Goal: Information Seeking & Learning: Learn about a topic

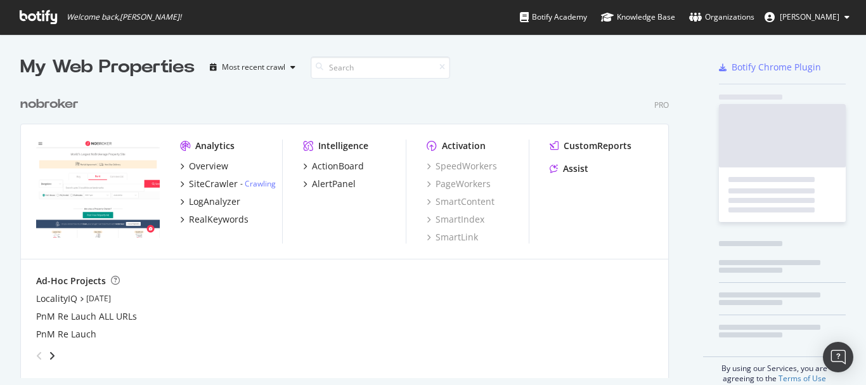
scroll to position [288, 649]
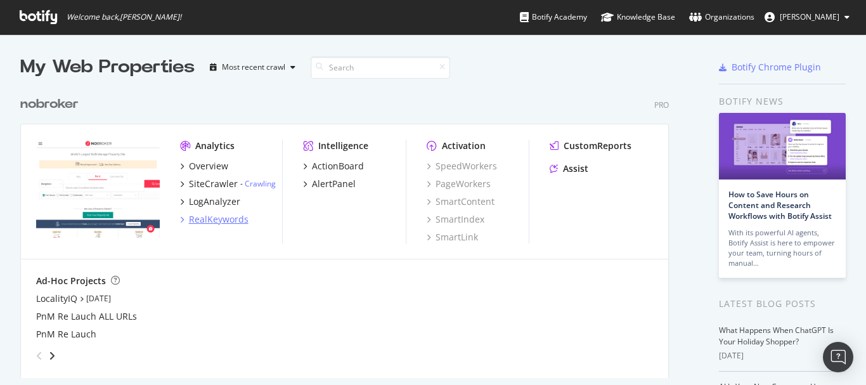
click at [226, 224] on div "RealKeywords" at bounding box center [219, 219] width 60 height 13
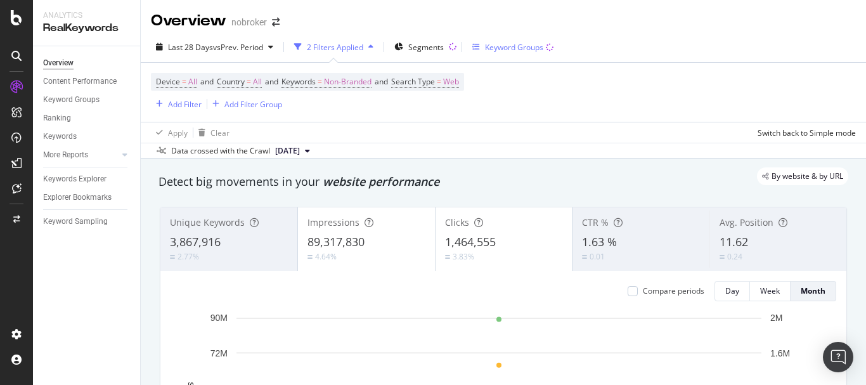
click at [495, 47] on div "Keyword Groups" at bounding box center [514, 47] width 58 height 11
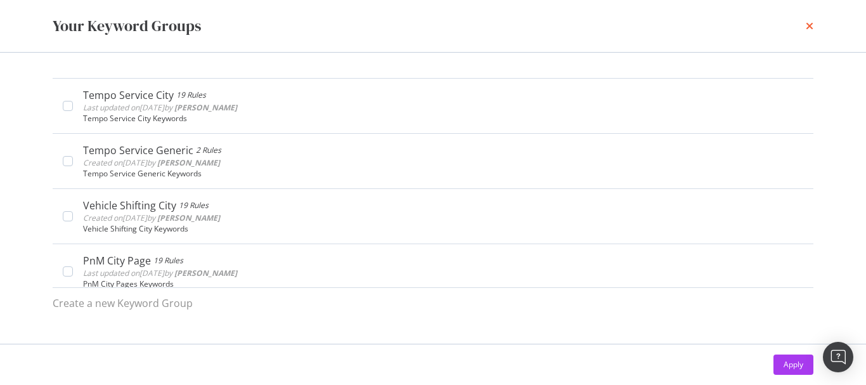
click at [808, 28] on icon "times" at bounding box center [810, 26] width 8 height 10
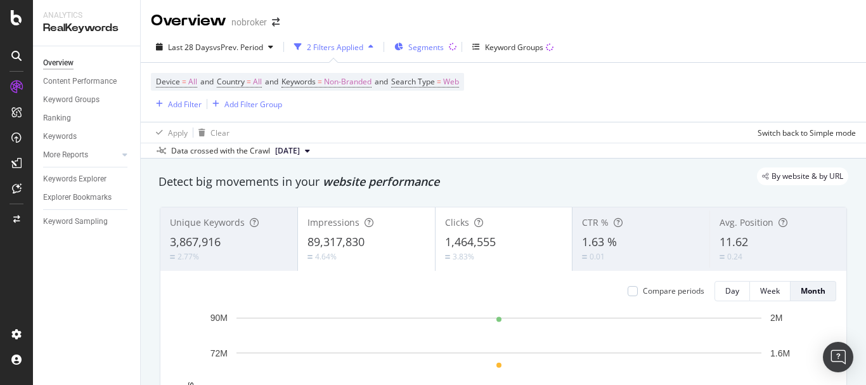
click at [401, 53] on div "Segments" at bounding box center [418, 46] width 49 height 19
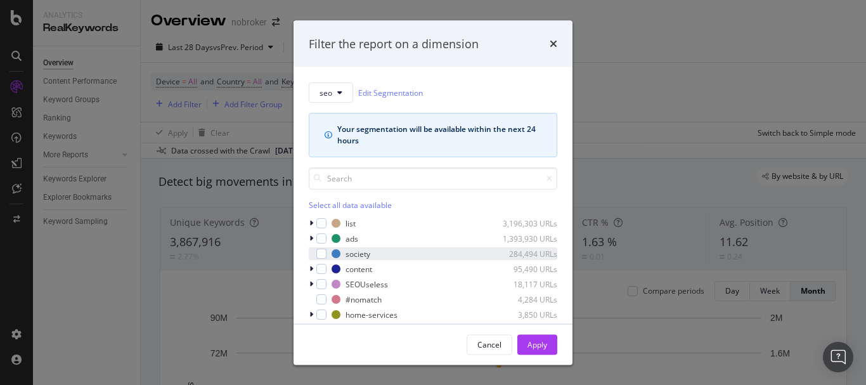
scroll to position [56, 0]
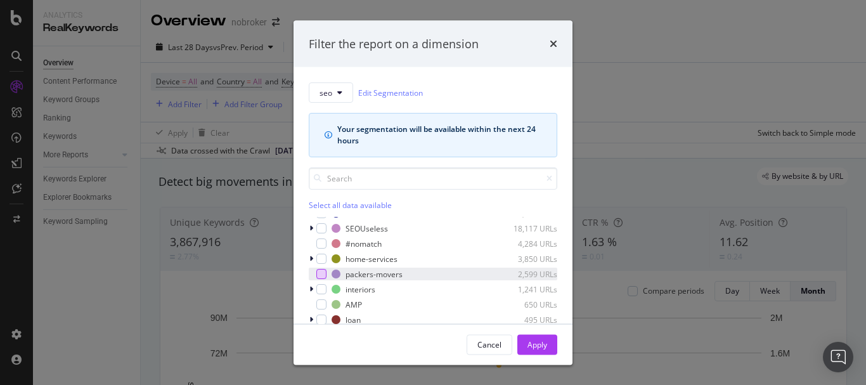
click at [321, 271] on div "modal" at bounding box center [321, 274] width 10 height 10
click at [544, 340] on div "Apply" at bounding box center [537, 343] width 20 height 11
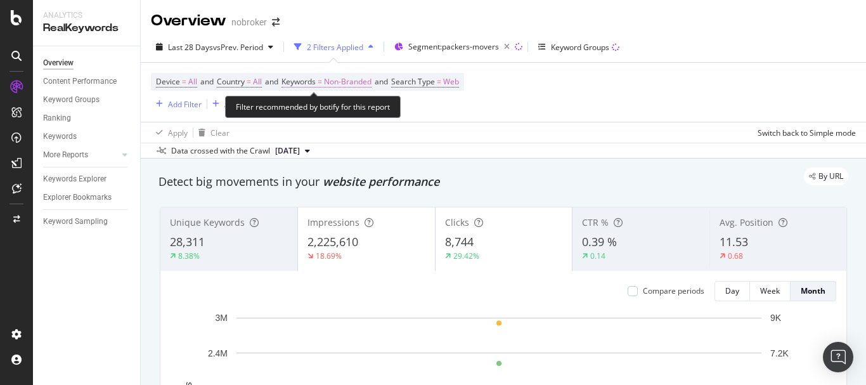
click at [340, 85] on span "Non-Branded" at bounding box center [348, 82] width 48 height 18
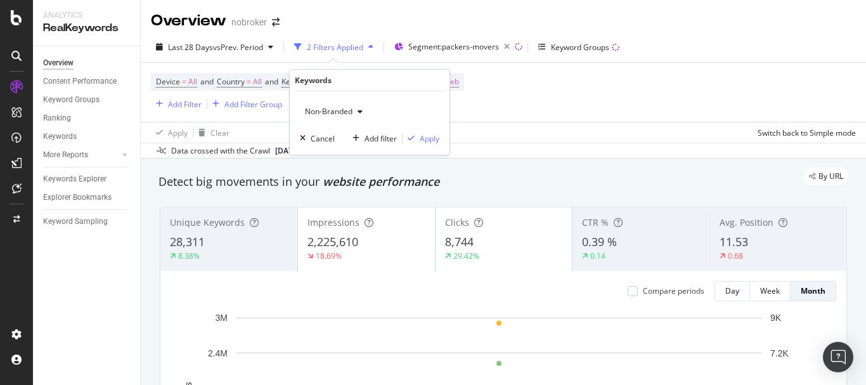
click at [357, 113] on div "button" at bounding box center [359, 112] width 15 height 8
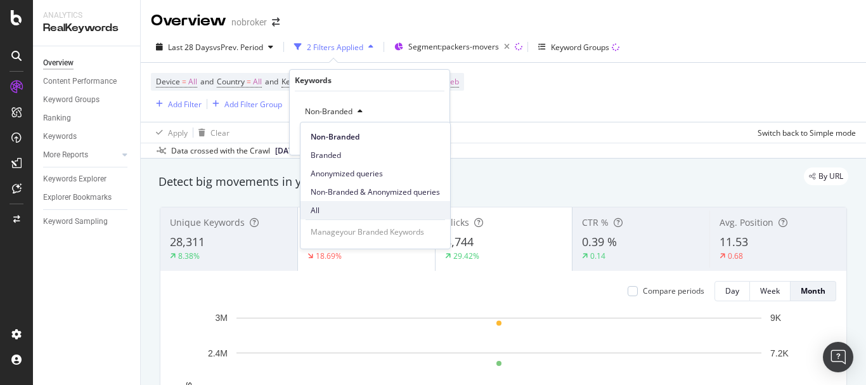
click at [333, 202] on div "All" at bounding box center [375, 210] width 150 height 18
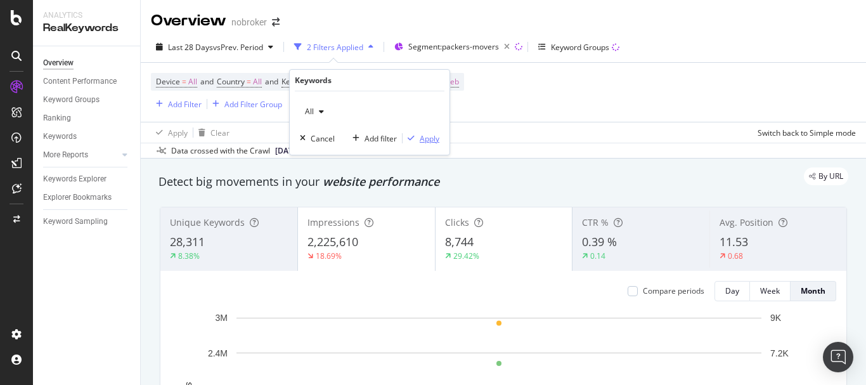
click at [413, 136] on icon "button" at bounding box center [411, 138] width 7 height 8
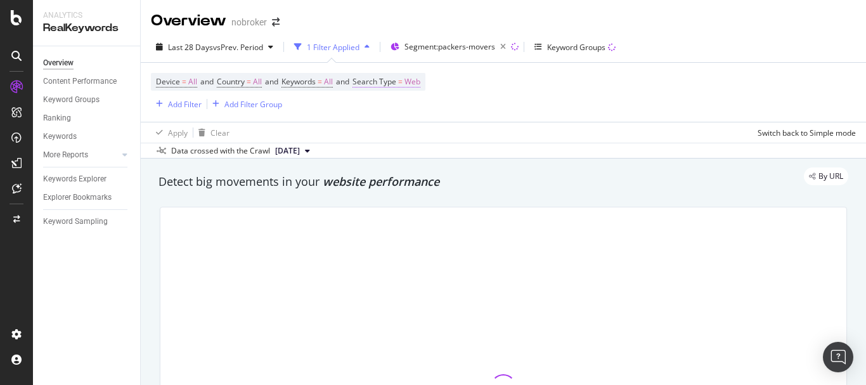
click at [420, 80] on span "Web" at bounding box center [412, 82] width 16 height 18
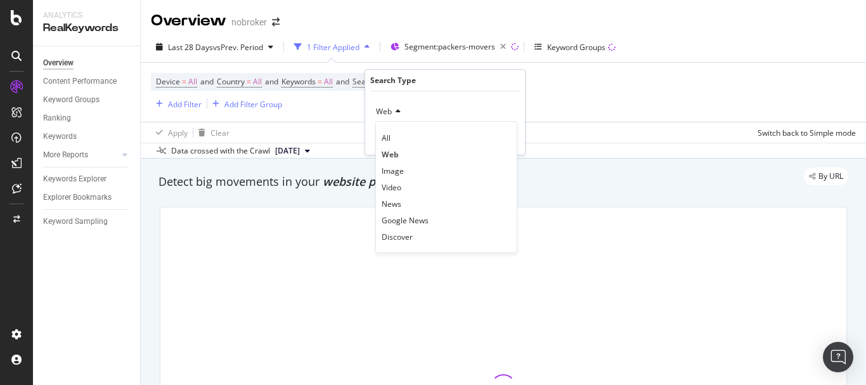
click at [382, 110] on span "Web" at bounding box center [384, 111] width 16 height 11
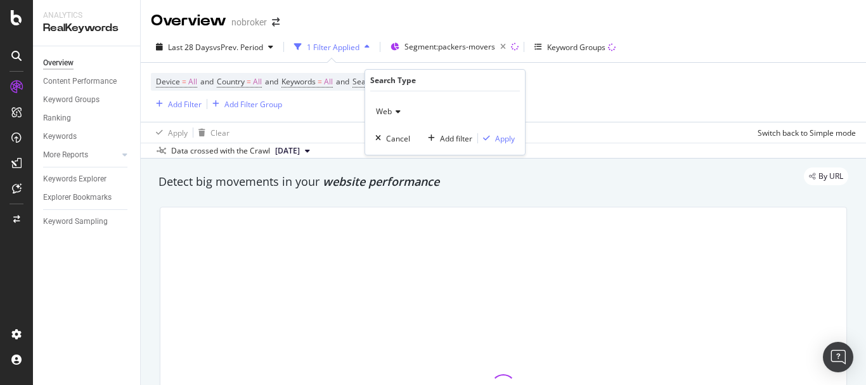
click at [382, 113] on span "Web" at bounding box center [384, 111] width 16 height 11
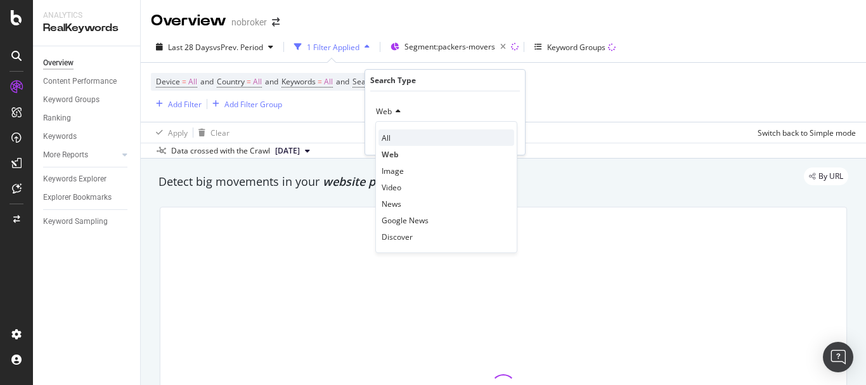
click at [385, 138] on span "All" at bounding box center [386, 137] width 9 height 11
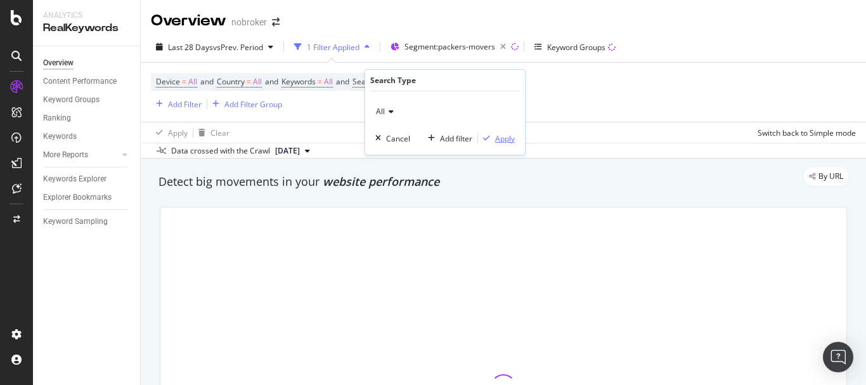
click at [500, 138] on div "Apply" at bounding box center [505, 138] width 20 height 11
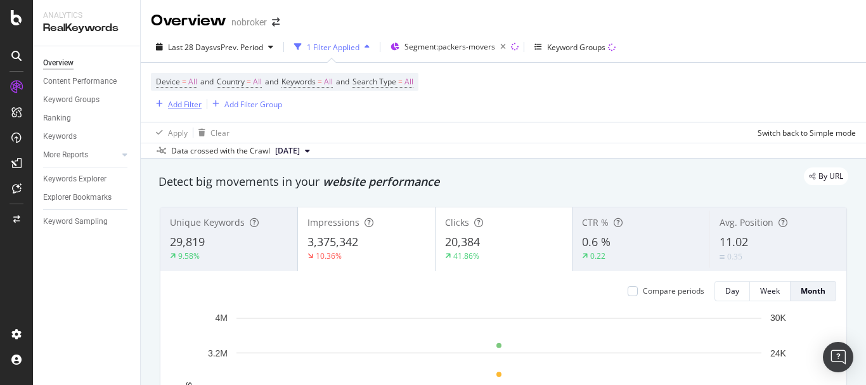
click at [184, 108] on div "Add Filter" at bounding box center [185, 104] width 34 height 11
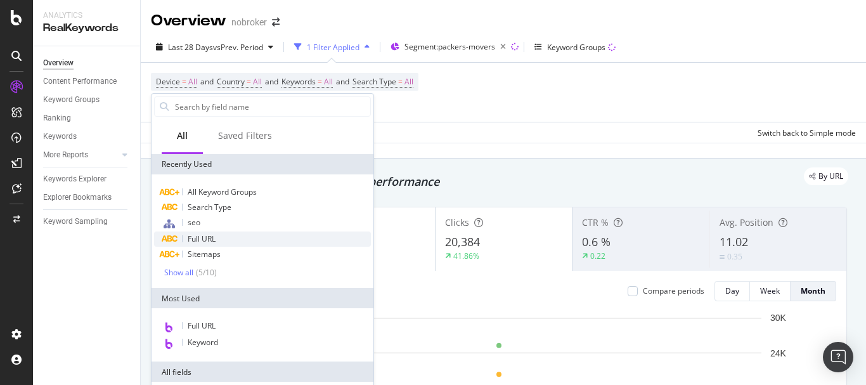
click at [225, 236] on div "Full URL" at bounding box center [262, 238] width 217 height 15
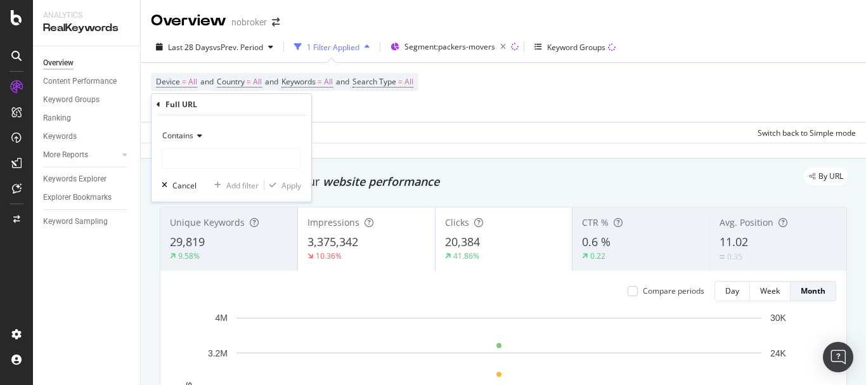
click at [198, 132] on icon at bounding box center [197, 136] width 9 height 8
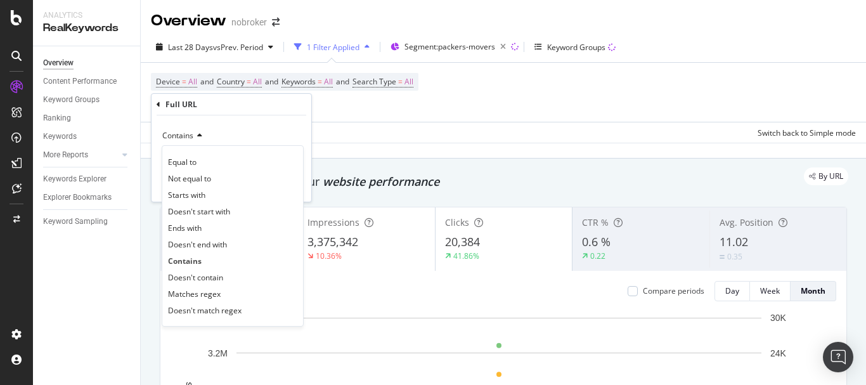
click at [276, 132] on div "Contains" at bounding box center [231, 136] width 139 height 20
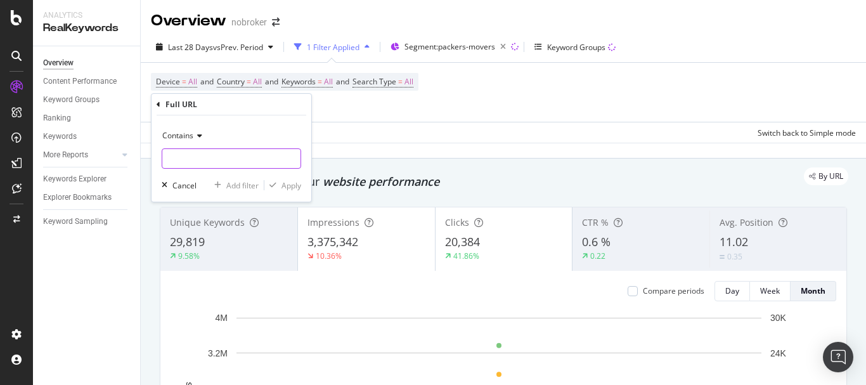
click at [247, 156] on input "text" at bounding box center [231, 158] width 138 height 20
paste input "guides/"
type input "guides/"
click at [280, 184] on div "button" at bounding box center [272, 185] width 17 height 8
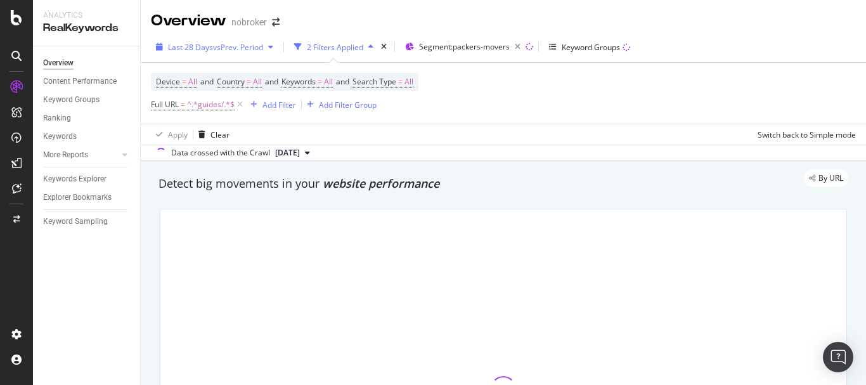
click at [205, 49] on span "Last 28 Days" at bounding box center [190, 47] width 45 height 11
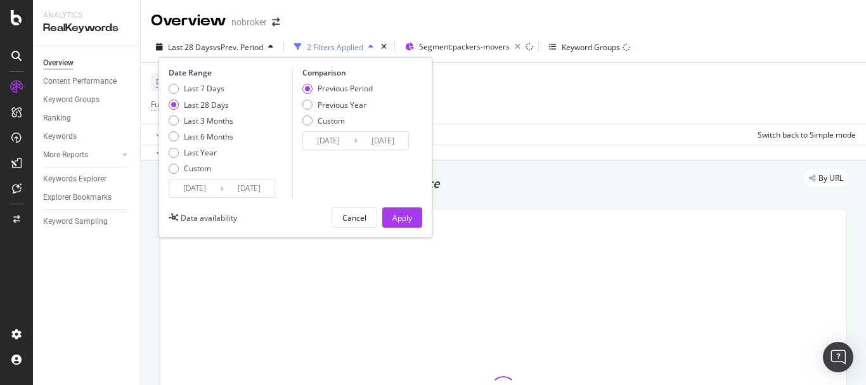
click at [196, 183] on input "[DATE]" at bounding box center [194, 188] width 51 height 18
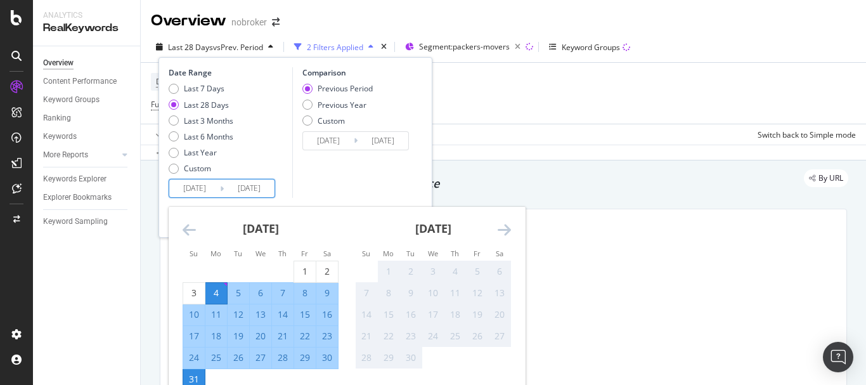
click at [192, 227] on icon "Move backward to switch to the previous month." at bounding box center [189, 229] width 13 height 15
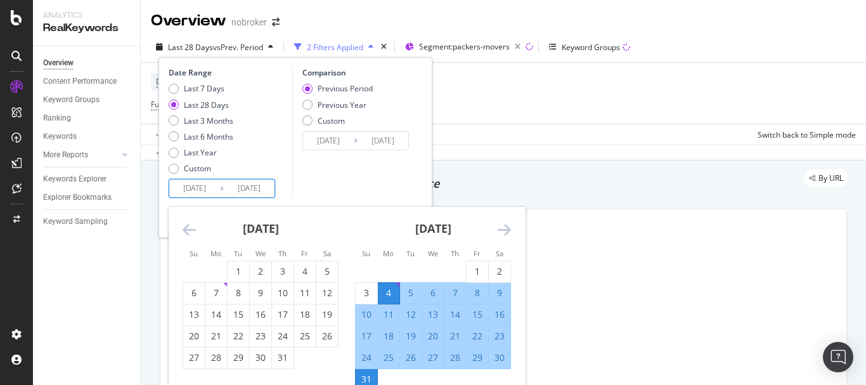
click at [243, 265] on div "1" at bounding box center [239, 271] width 22 height 13
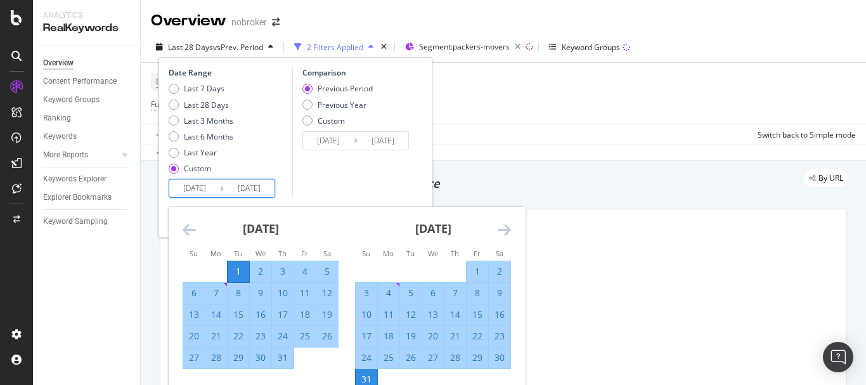
type input "[DATE]"
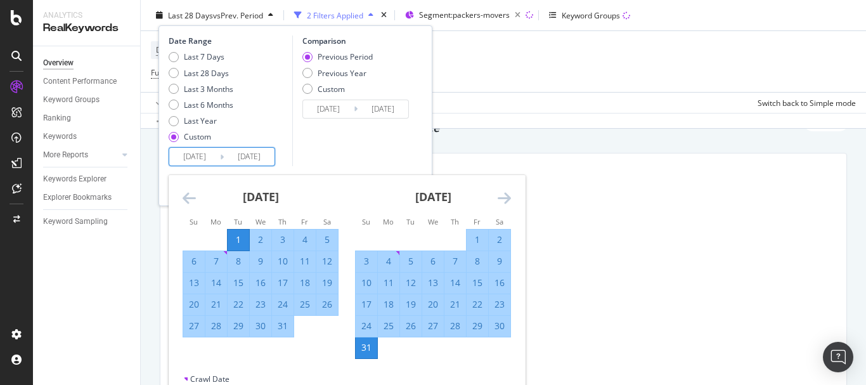
scroll to position [127, 0]
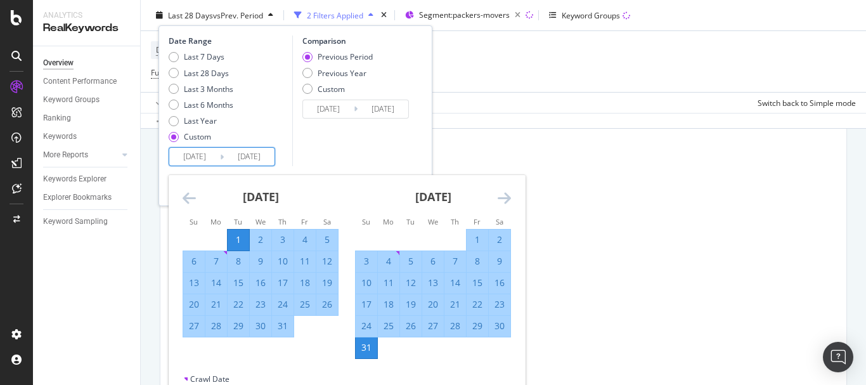
click at [373, 146] on div "Comparison Previous Period Previous Year Custom [DATE] Navigate forward to inte…" at bounding box center [352, 100] width 120 height 131
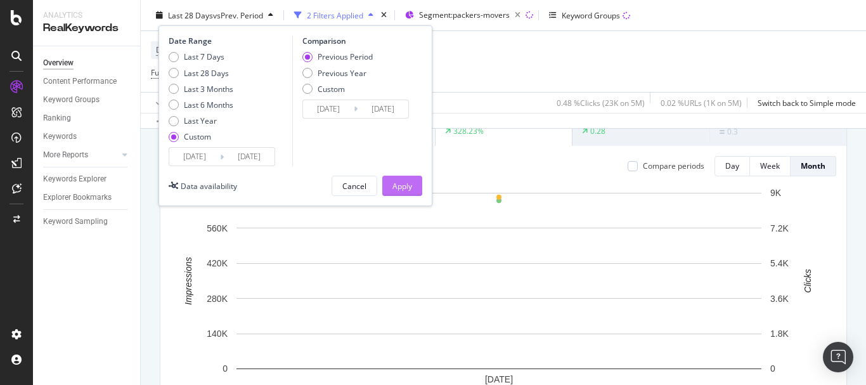
click at [411, 178] on div "Apply" at bounding box center [402, 185] width 20 height 19
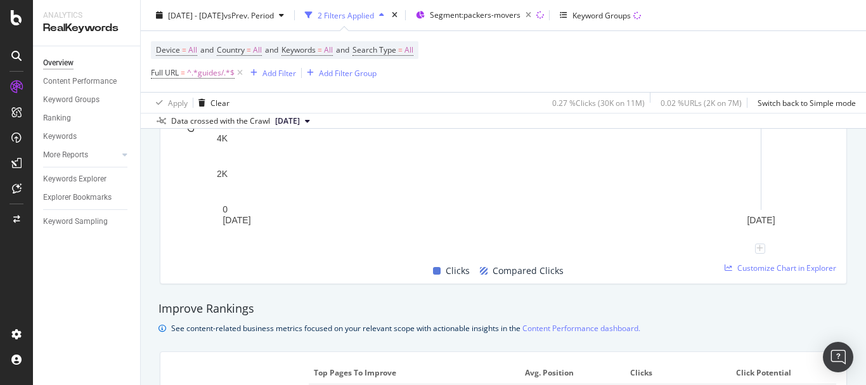
scroll to position [697, 0]
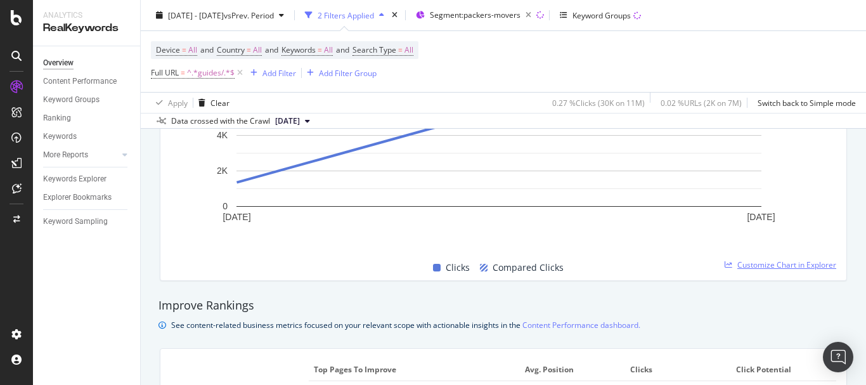
click at [759, 268] on span "Customize Chart in Explorer" at bounding box center [786, 264] width 99 height 11
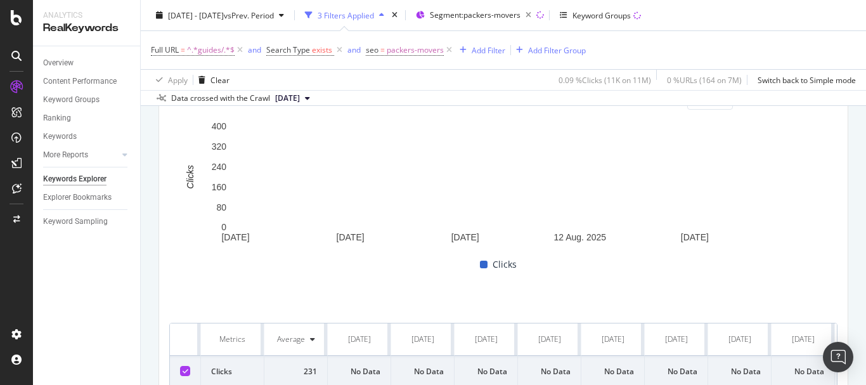
scroll to position [338, 0]
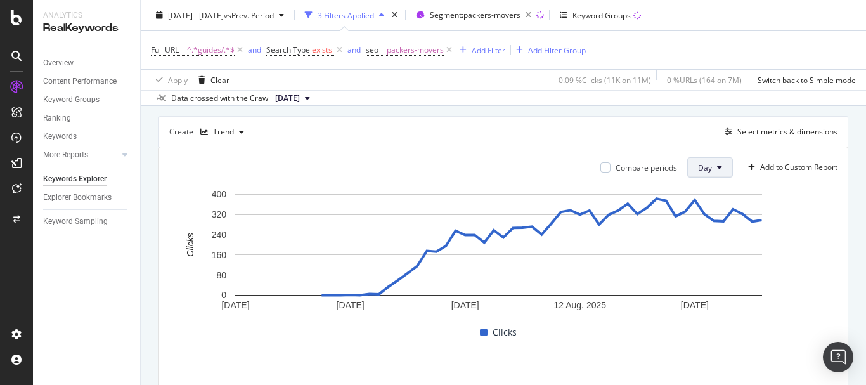
click at [717, 167] on icon at bounding box center [719, 168] width 5 height 8
click at [700, 231] on div "Month" at bounding box center [699, 239] width 43 height 18
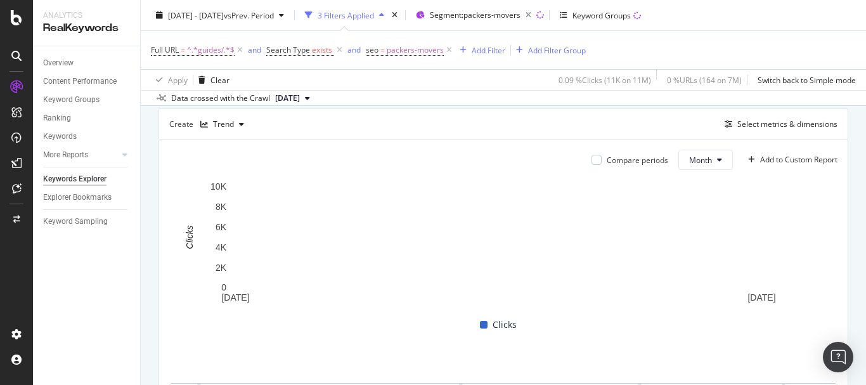
scroll to position [274, 0]
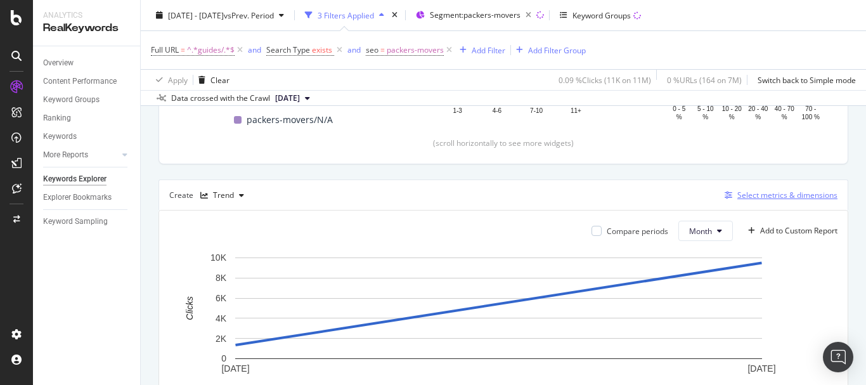
click at [758, 198] on div "Select metrics & dimensions" at bounding box center [787, 195] width 100 height 11
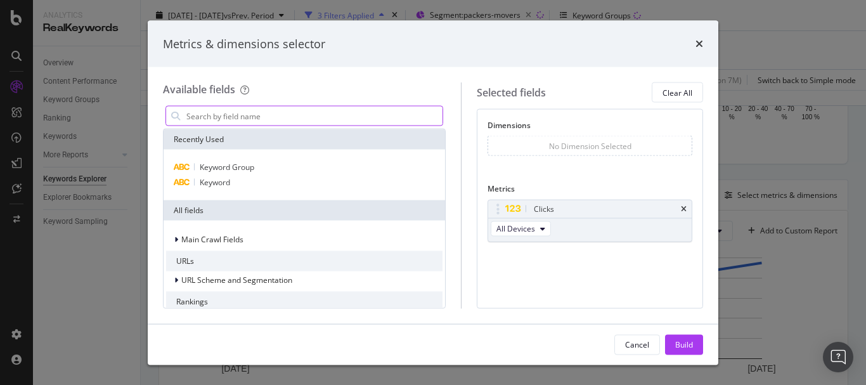
click at [241, 118] on input "modal" at bounding box center [313, 115] width 257 height 19
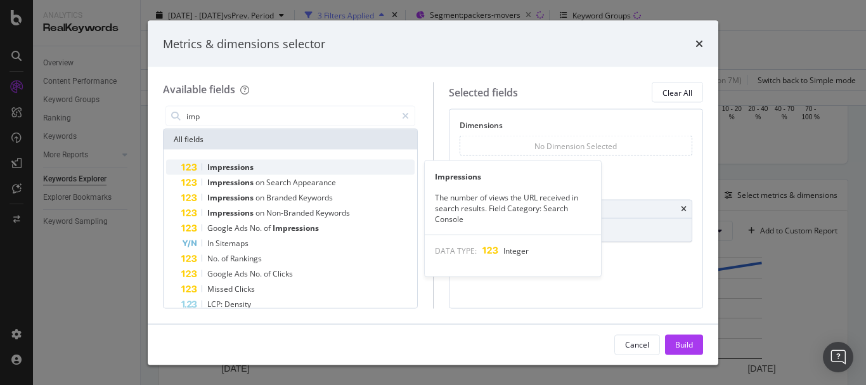
type input "imp"
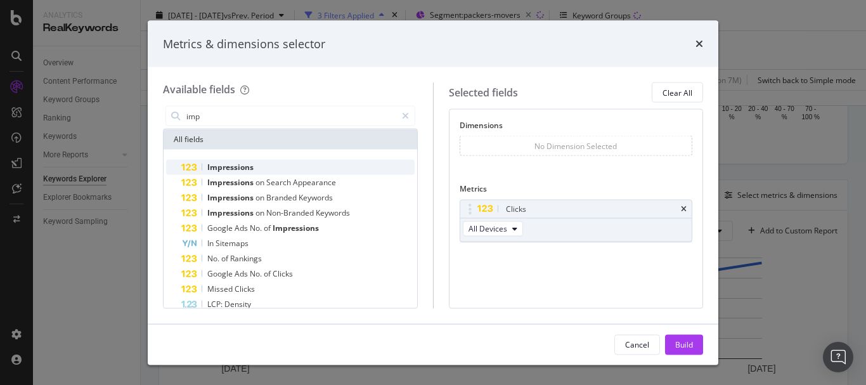
click at [243, 164] on span "Impressions" at bounding box center [230, 167] width 46 height 11
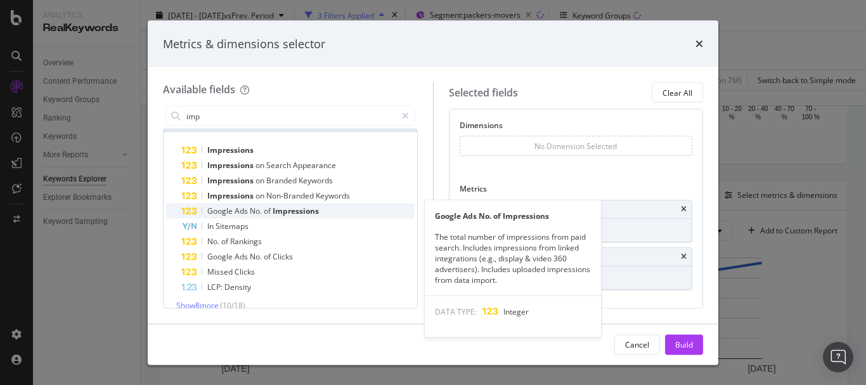
scroll to position [30, 0]
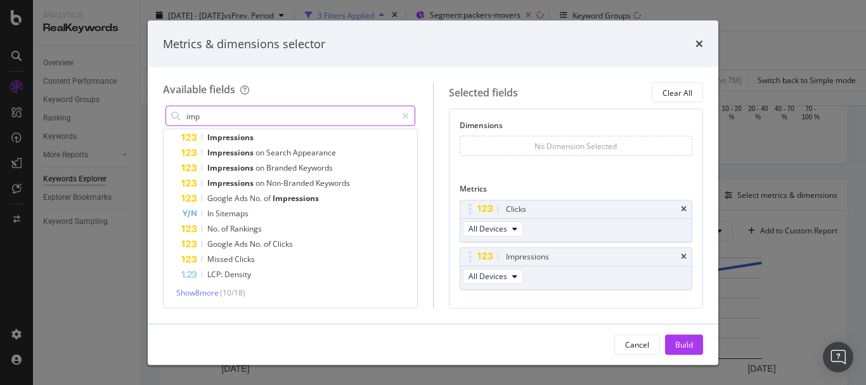
click at [231, 116] on input "imp" at bounding box center [290, 115] width 211 height 19
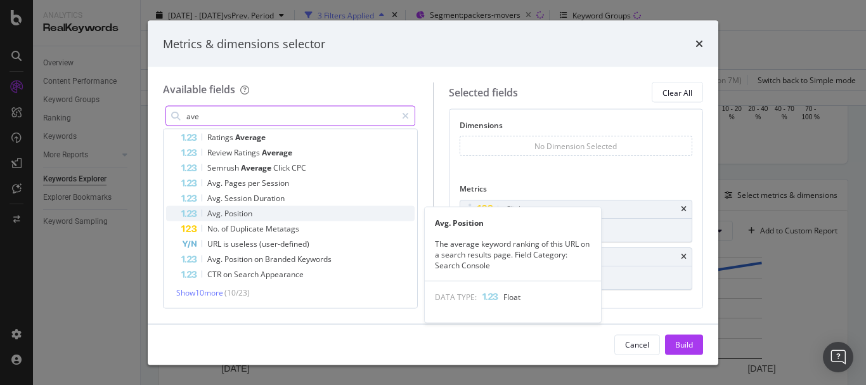
type input "ave"
click at [233, 215] on span "Position" at bounding box center [238, 213] width 28 height 11
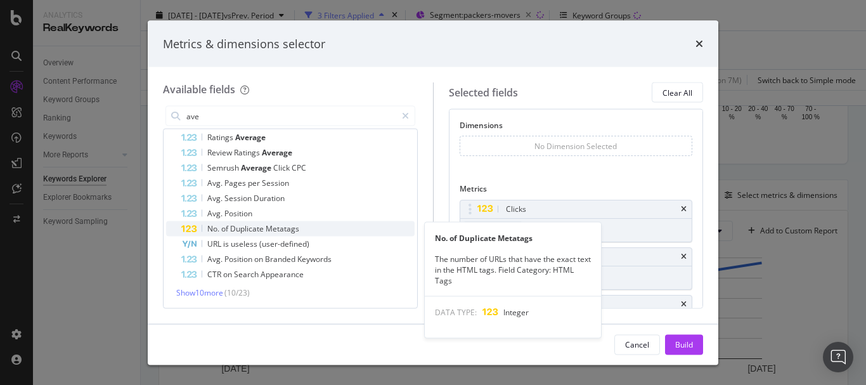
scroll to position [29, 0]
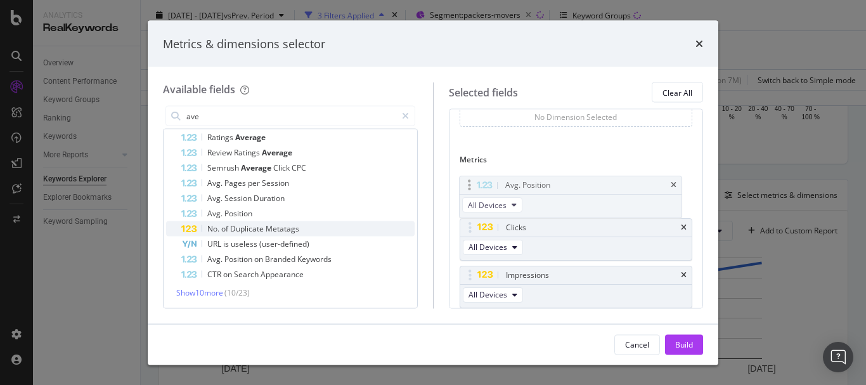
drag, startPoint x: 474, startPoint y: 276, endPoint x: 473, endPoint y: 187, distance: 89.4
click at [473, 187] on body "Analytics RealKeywords Overview Content Performance Keyword Groups Ranking Keyw…" at bounding box center [433, 192] width 866 height 385
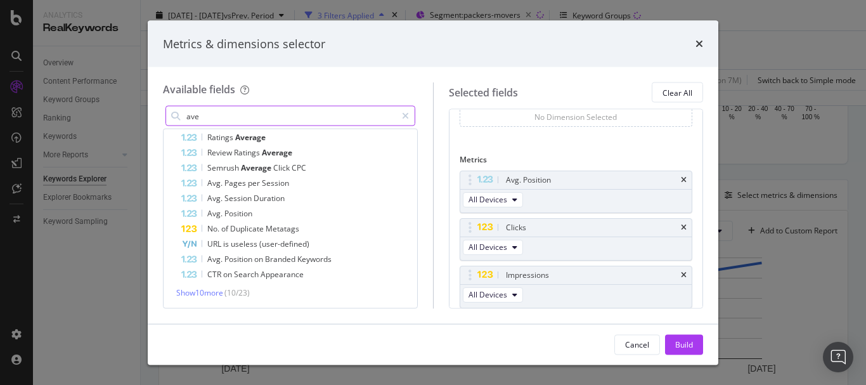
click at [229, 115] on input "ave" at bounding box center [290, 115] width 211 height 19
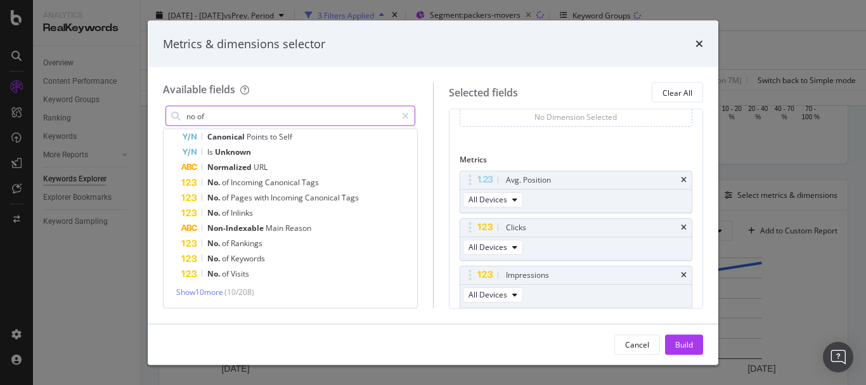
scroll to position [30, 0]
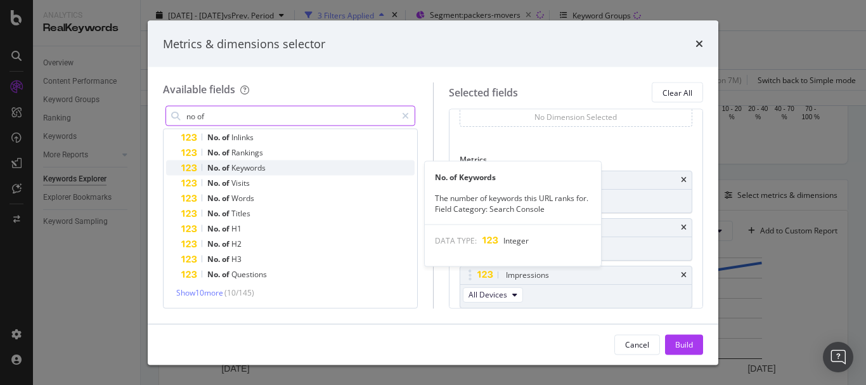
type input "no of"
click at [261, 170] on span "Keywords" at bounding box center [248, 167] width 34 height 11
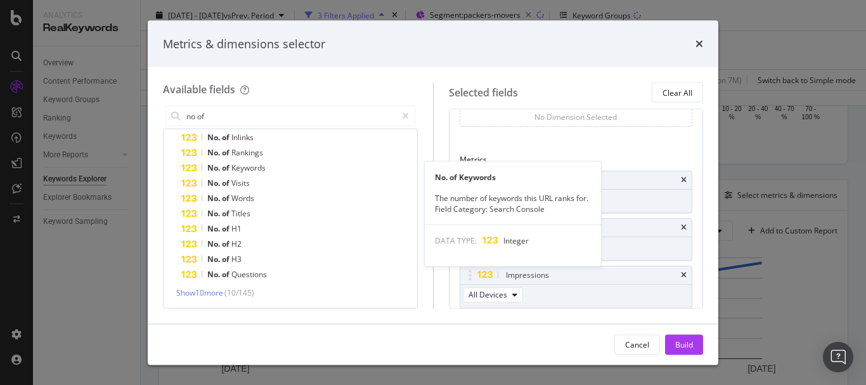
scroll to position [77, 0]
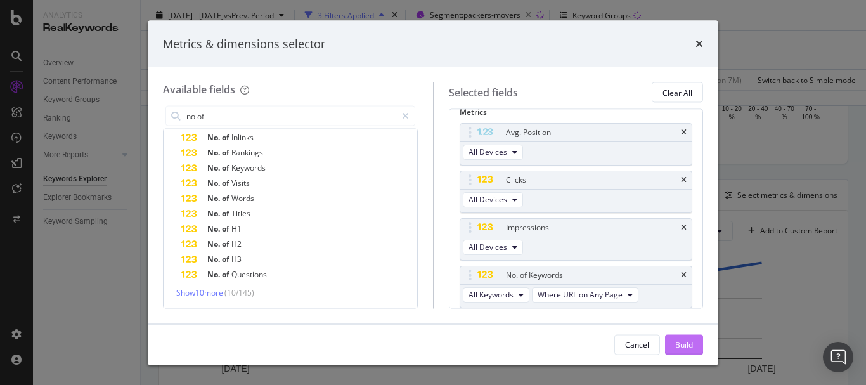
click at [687, 337] on div "Build" at bounding box center [684, 344] width 18 height 19
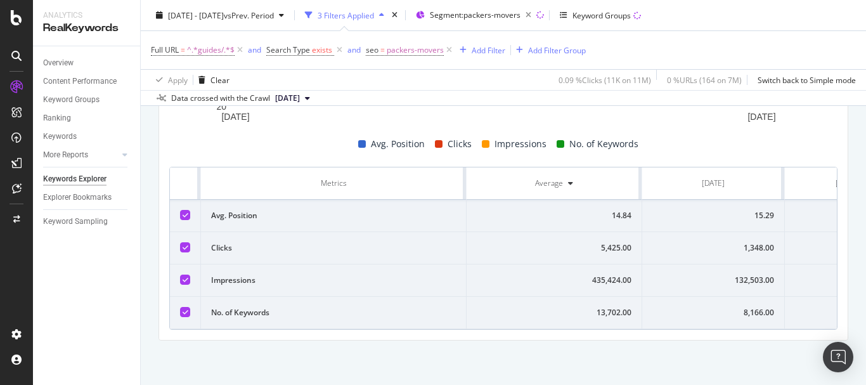
scroll to position [528, 0]
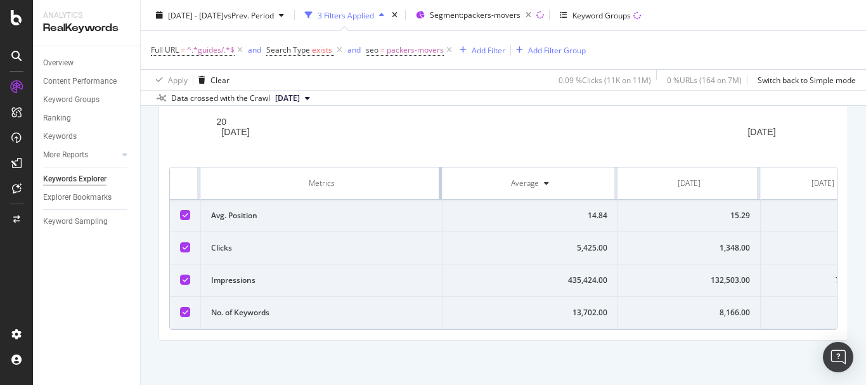
drag, startPoint x: 464, startPoint y: 179, endPoint x: 353, endPoint y: 189, distance: 111.4
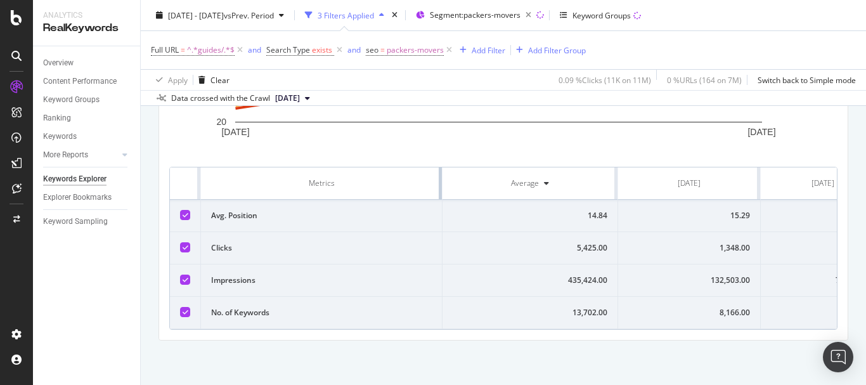
click at [308, 179] on th "Metrics" at bounding box center [322, 183] width 242 height 32
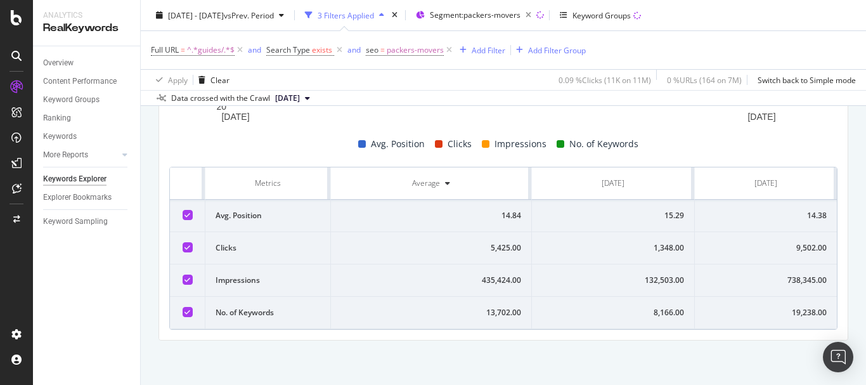
scroll to position [526, 0]
click at [668, 216] on div "15.29" at bounding box center [613, 215] width 142 height 11
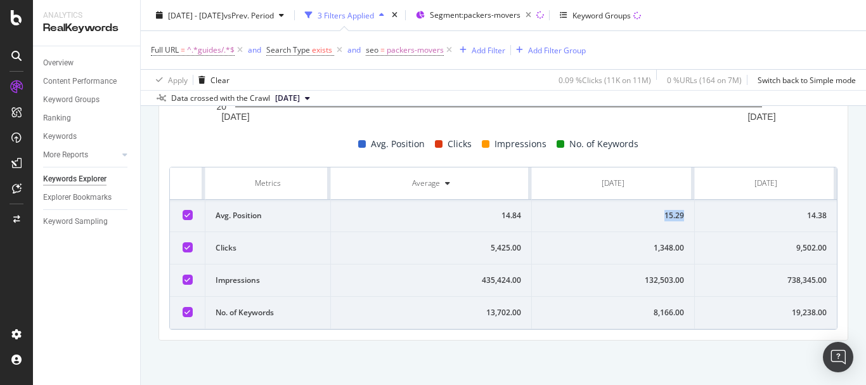
click at [668, 216] on div "15.29" at bounding box center [613, 215] width 142 height 11
copy div "15.29"
click at [811, 212] on div "14.38" at bounding box center [766, 215] width 122 height 11
copy div "14.38"
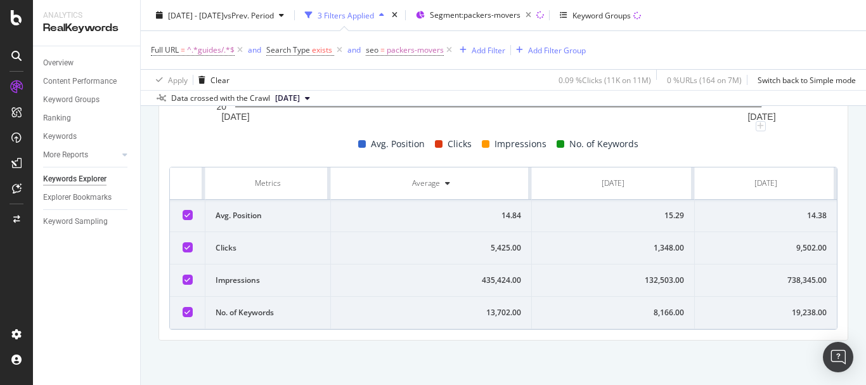
click at [664, 248] on div "1,348.00" at bounding box center [613, 247] width 142 height 11
copy div "1,348.00"
click at [799, 243] on div "9,502.00" at bounding box center [766, 247] width 122 height 11
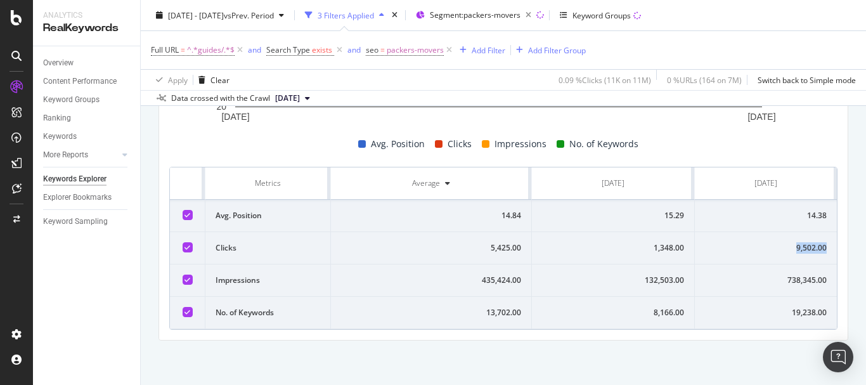
copy div "9,502.00"
click at [793, 276] on div "738,345.00" at bounding box center [766, 279] width 122 height 11
copy div "738,345.00"
click at [638, 283] on div "132,503.00" at bounding box center [613, 279] width 142 height 11
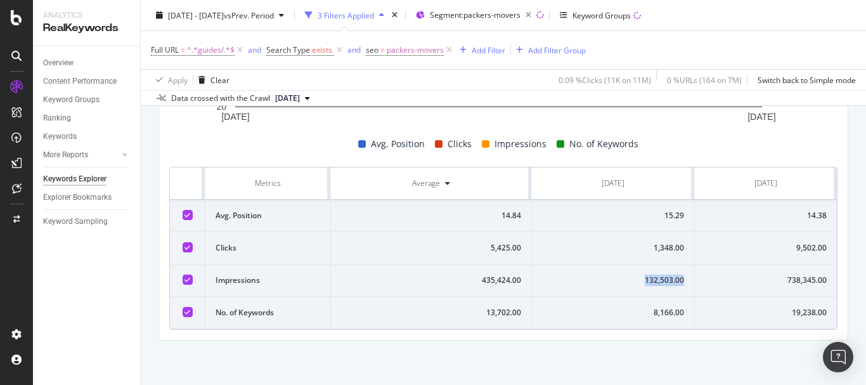
click at [638, 283] on div "132,503.00" at bounding box center [613, 279] width 142 height 11
copy div "132,503.00"
click at [653, 311] on div "8,166.00" at bounding box center [613, 312] width 142 height 11
copy div "8,166.00"
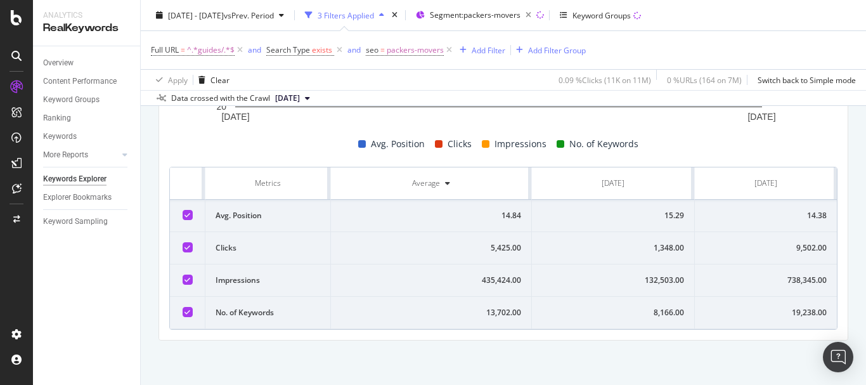
click at [805, 313] on div "19,238.00" at bounding box center [766, 312] width 122 height 11
copy div "19,238.00"
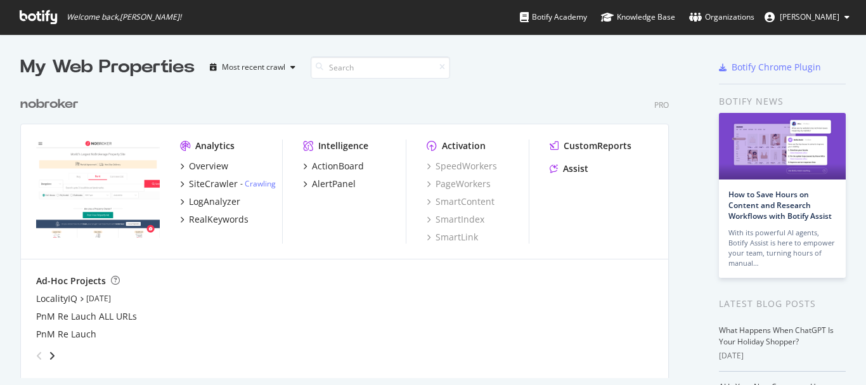
scroll to position [375, 847]
click at [203, 223] on div "RealKeywords" at bounding box center [219, 219] width 60 height 13
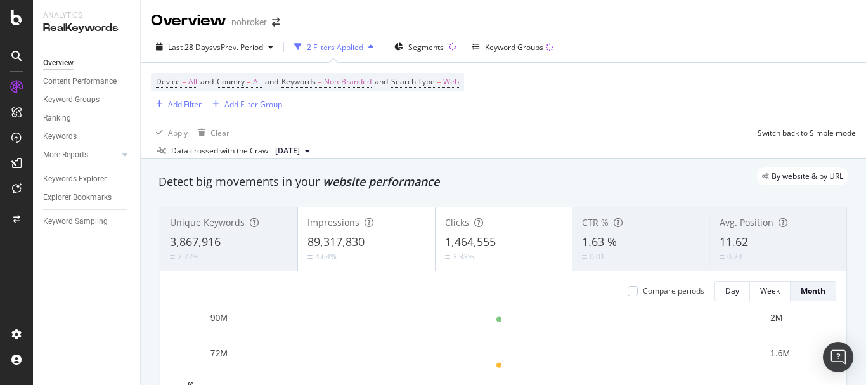
click at [184, 103] on div "Add Filter" at bounding box center [185, 104] width 34 height 11
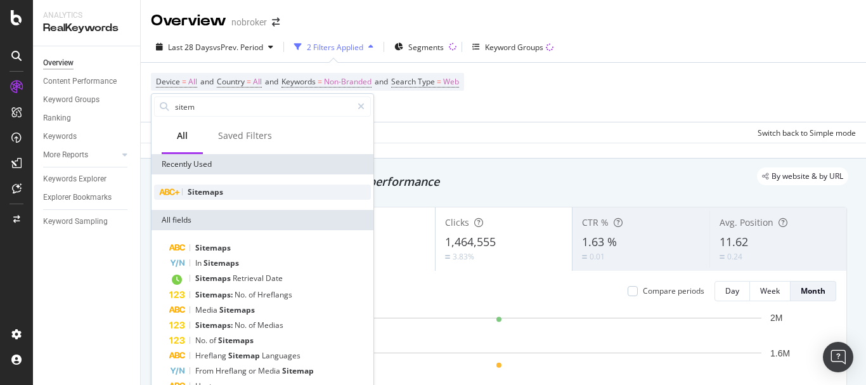
type input "sitem"
click at [219, 194] on span "Sitemaps" at bounding box center [205, 191] width 35 height 11
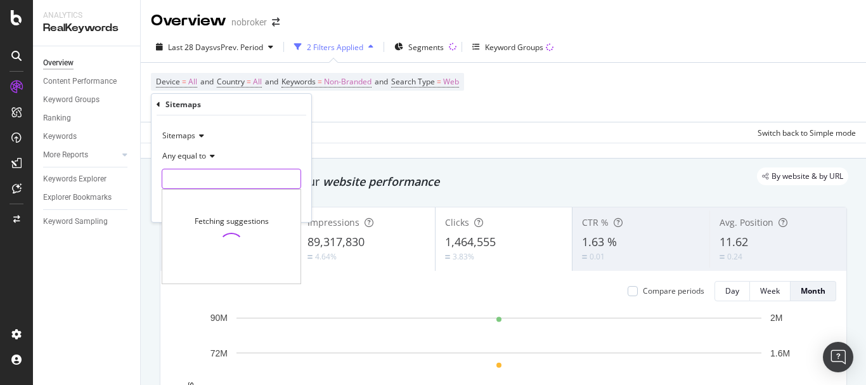
click at [231, 173] on input "text" at bounding box center [231, 179] width 138 height 20
paste input "id=packers-and-movers.xml"
type input "id=packers-and-movers.xml"
click at [309, 203] on div "Sitemaps Any equal to id=packers-and-movers.xml id=packers-and-movers.xml Fetch…" at bounding box center [231, 168] width 160 height 106
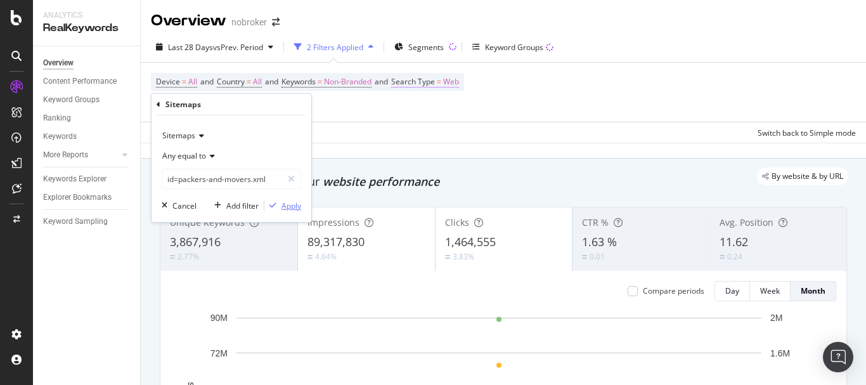
click at [288, 203] on div "Apply" at bounding box center [291, 205] width 20 height 11
click at [459, 80] on span "Web" at bounding box center [451, 82] width 16 height 18
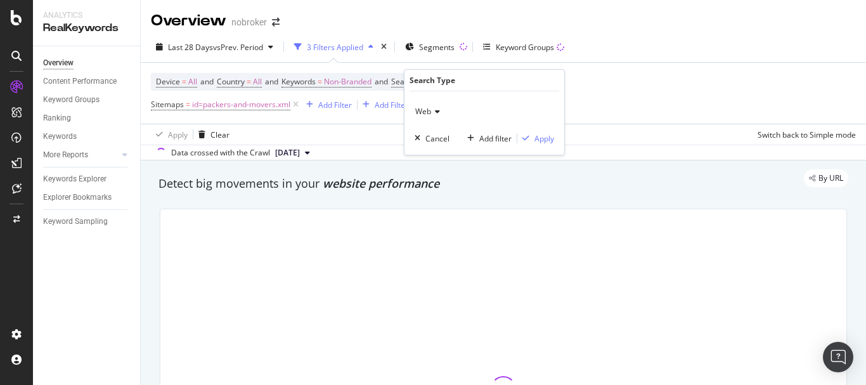
click at [416, 113] on span "Web" at bounding box center [423, 111] width 16 height 11
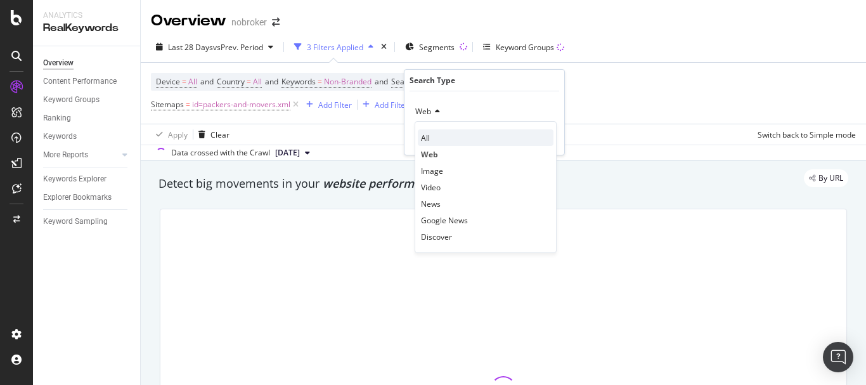
click at [425, 133] on span "All" at bounding box center [425, 137] width 9 height 11
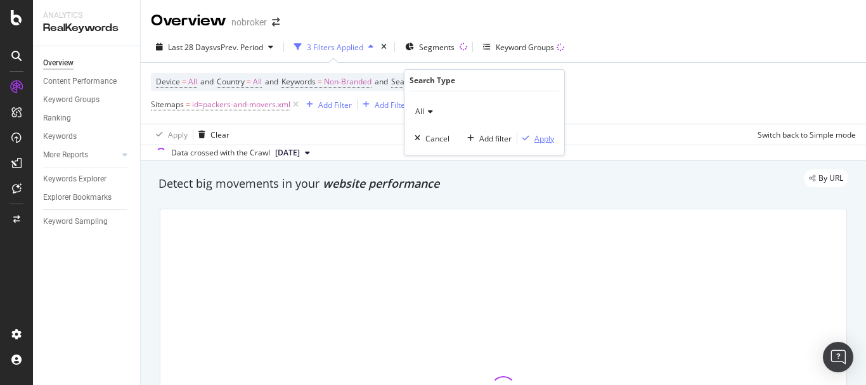
click at [538, 137] on div "Apply" at bounding box center [544, 138] width 20 height 11
click at [433, 46] on span "Segments" at bounding box center [436, 47] width 35 height 11
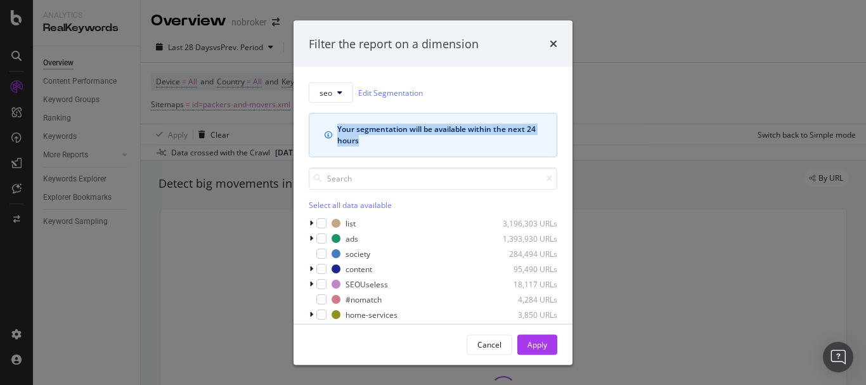
drag, startPoint x: 337, startPoint y: 129, endPoint x: 391, endPoint y: 147, distance: 57.5
click at [391, 147] on div "Your segmentation will be available within the next 24 hours" at bounding box center [433, 135] width 248 height 44
click at [418, 142] on div "Your segmentation will be available within the next 24 hours" at bounding box center [439, 135] width 204 height 23
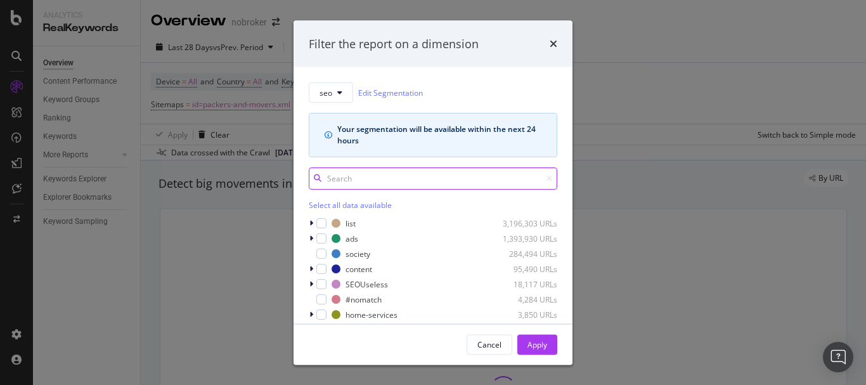
click at [371, 184] on input "modal" at bounding box center [433, 178] width 248 height 22
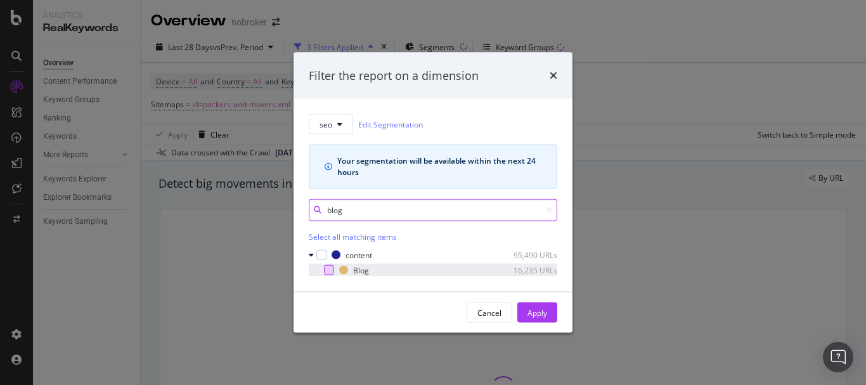
type input "blog"
click at [332, 269] on div "modal" at bounding box center [329, 270] width 10 height 10
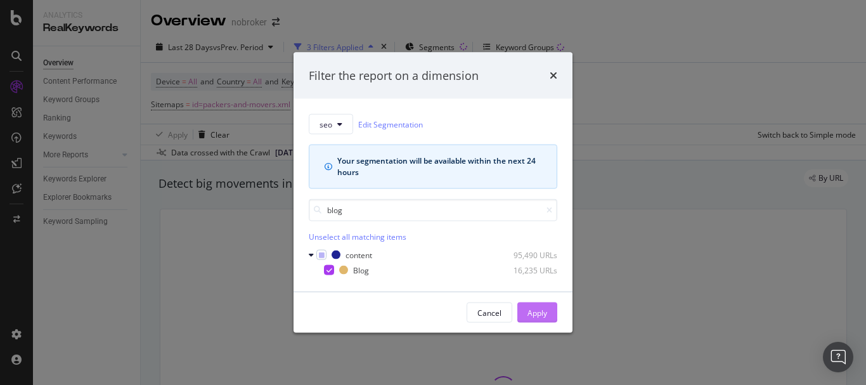
click at [544, 310] on div "Apply" at bounding box center [537, 312] width 20 height 11
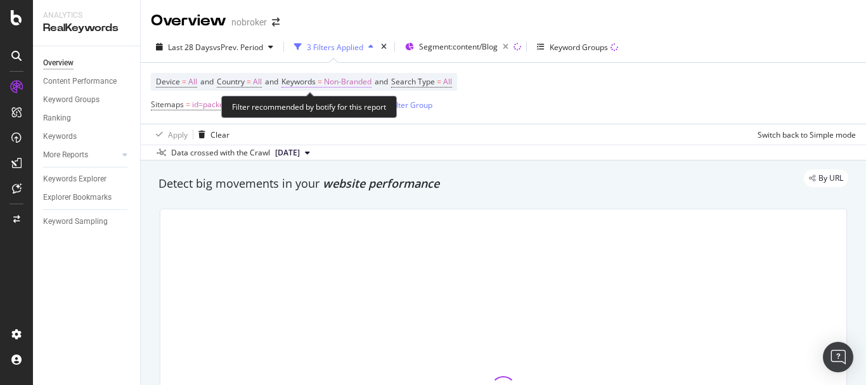
click at [364, 78] on span "Non-Branded" at bounding box center [348, 82] width 48 height 18
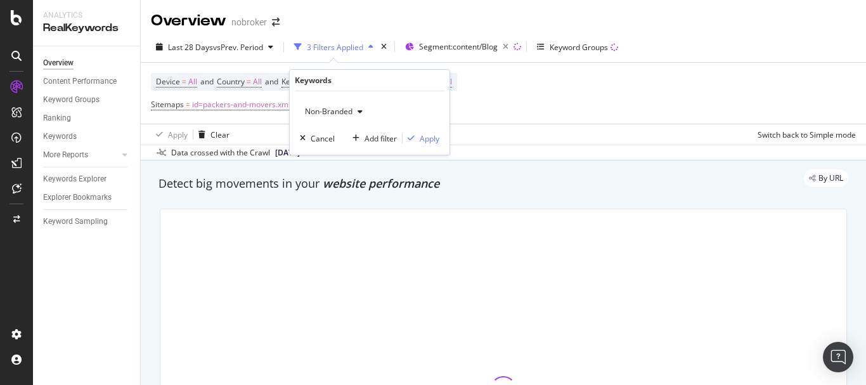
click at [327, 107] on span "Non-Branded" at bounding box center [326, 111] width 53 height 11
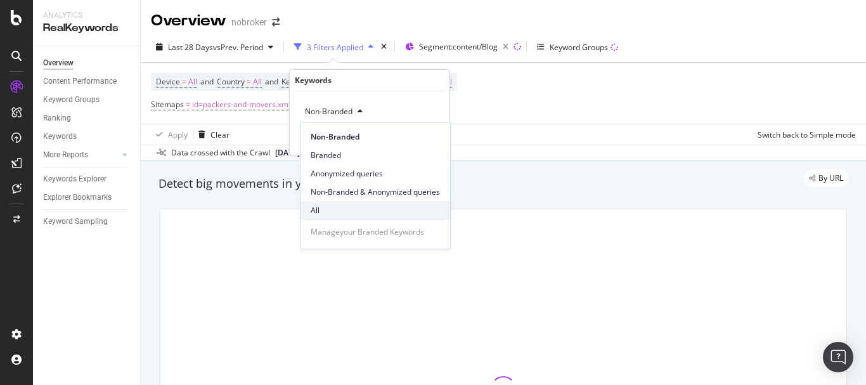
click at [325, 205] on span "All" at bounding box center [375, 210] width 129 height 11
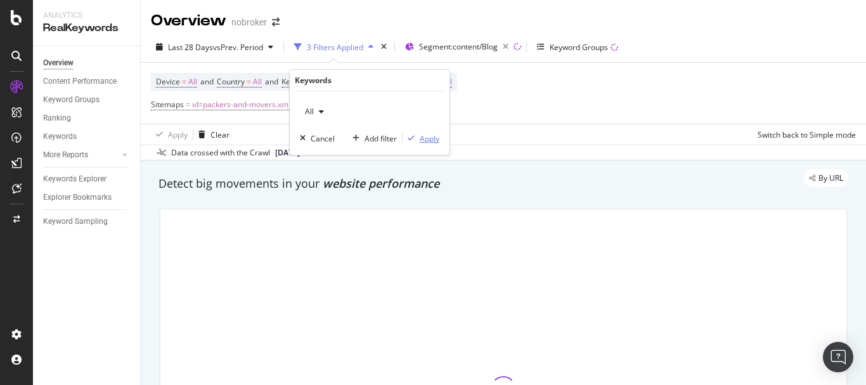
click at [420, 134] on div "Apply" at bounding box center [430, 138] width 20 height 11
click at [174, 200] on div at bounding box center [503, 388] width 702 height 380
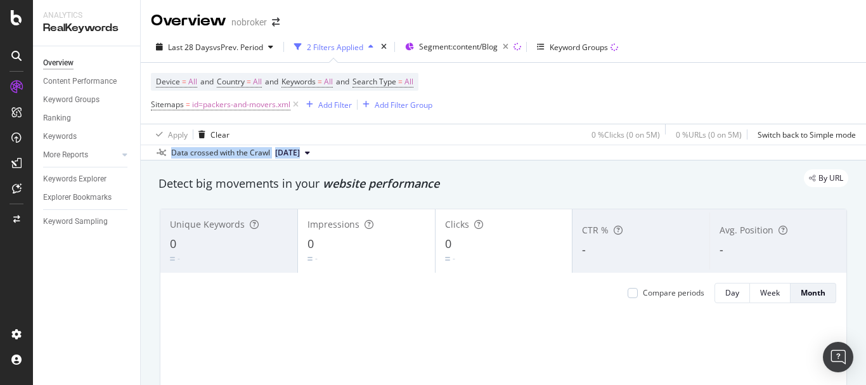
drag, startPoint x: 172, startPoint y: 152, endPoint x: 340, endPoint y: 155, distance: 168.0
click at [340, 155] on div "Data crossed with the Crawl 2025 Aug. 4th" at bounding box center [503, 152] width 725 height 15
click at [364, 169] on div "By URL" at bounding box center [497, 178] width 702 height 18
drag, startPoint x: 151, startPoint y: 186, endPoint x: 397, endPoint y: 186, distance: 245.9
click at [397, 186] on div "By URL" at bounding box center [497, 178] width 702 height 18
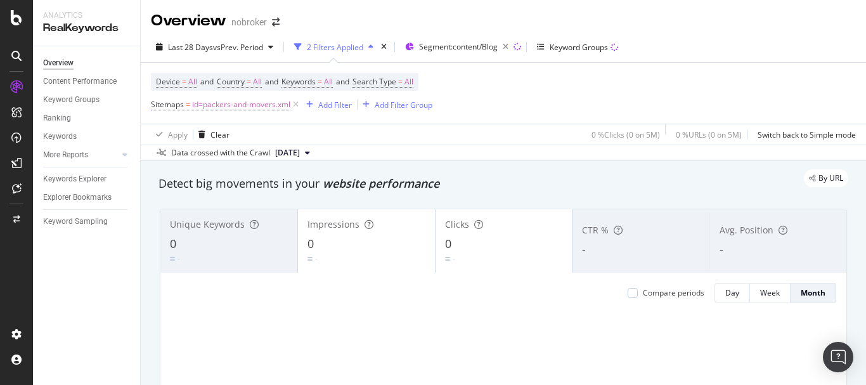
click at [209, 105] on span "id=packers-and-movers.xml" at bounding box center [241, 105] width 98 height 18
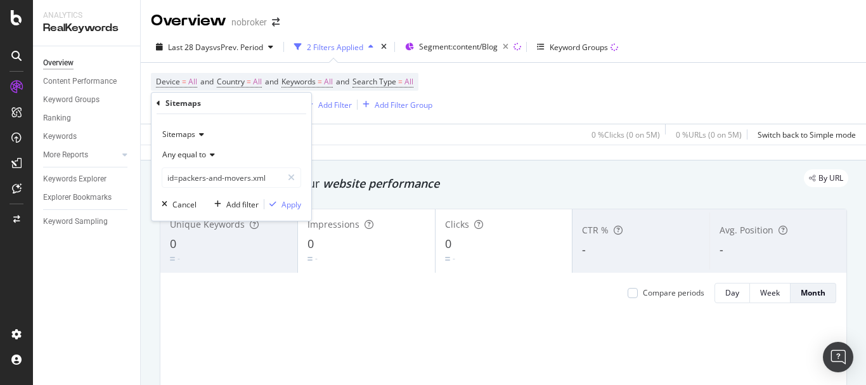
click at [186, 151] on span "Any equal to" at bounding box center [184, 154] width 44 height 11
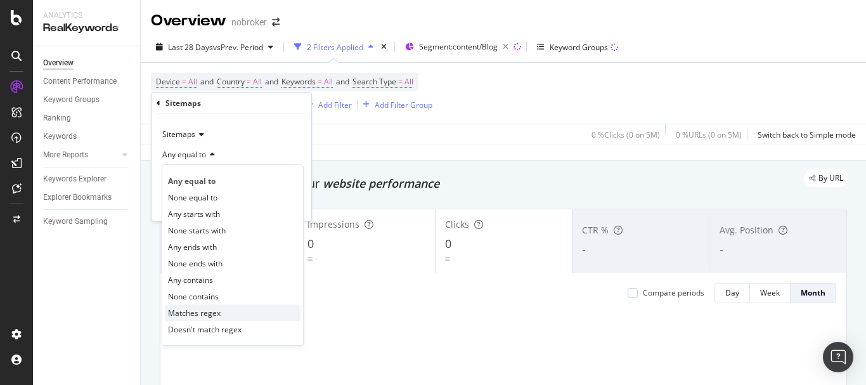
click at [221, 313] on div "Matches regex" at bounding box center [233, 312] width 136 height 16
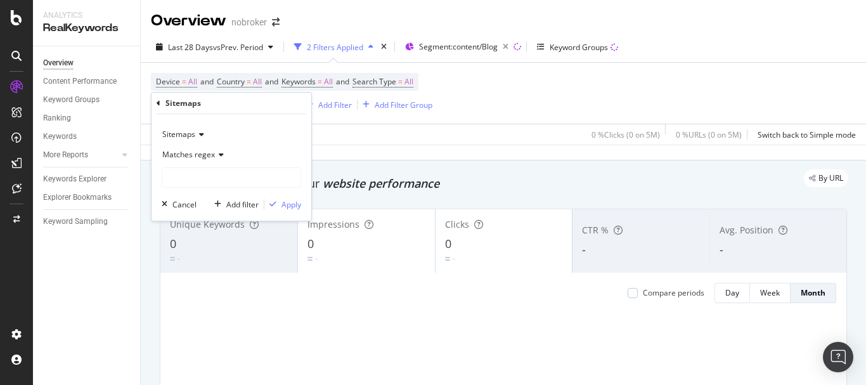
click at [274, 189] on div "Sitemaps Matches regex Cancel Add filter Apply" at bounding box center [231, 167] width 160 height 106
click at [261, 175] on input "text" at bounding box center [231, 177] width 138 height 20
paste input "id=packers-and-movers.xml"
type input "id=packers-and-movers.xml"
click at [295, 200] on div "Apply" at bounding box center [291, 204] width 20 height 11
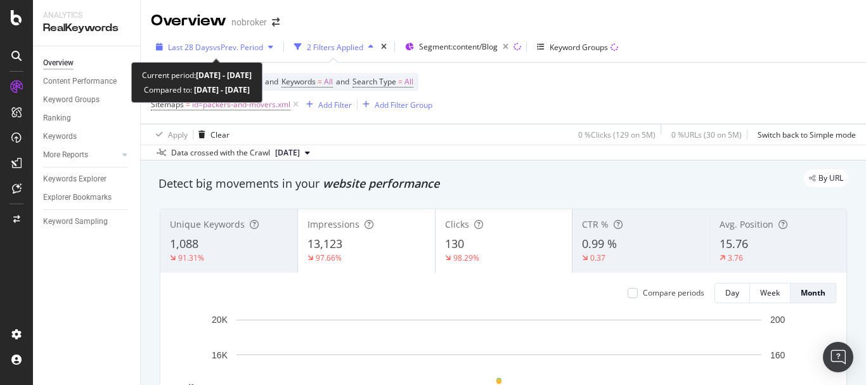
click at [235, 48] on span "vs Prev. Period" at bounding box center [238, 47] width 50 height 11
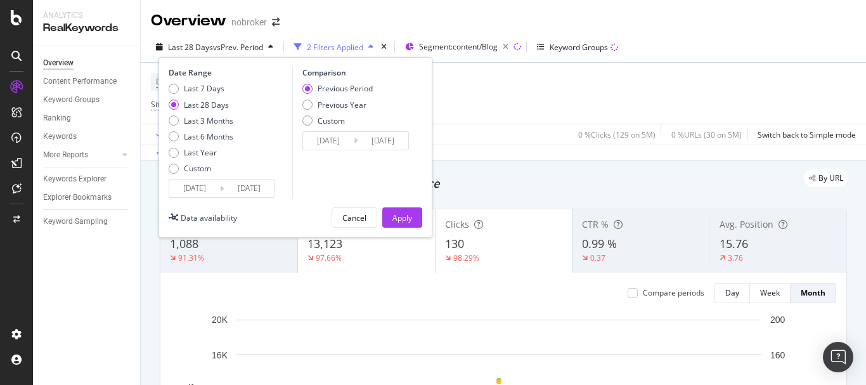
click at [195, 193] on input "[DATE]" at bounding box center [194, 188] width 51 height 18
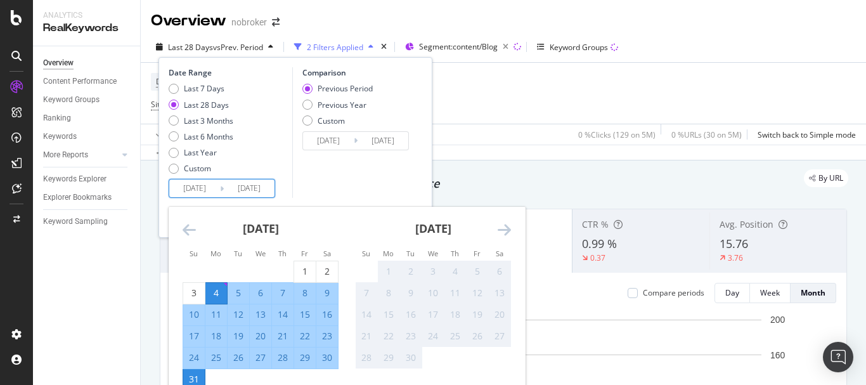
click at [188, 226] on icon "Move backward to switch to the previous month." at bounding box center [189, 229] width 13 height 15
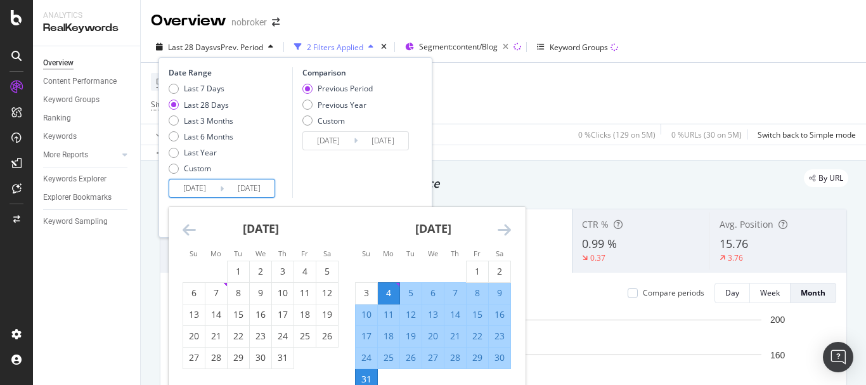
click at [240, 259] on li "Tu" at bounding box center [238, 253] width 22 height 13
click at [240, 264] on div "1" at bounding box center [239, 271] width 22 height 21
type input "[DATE]"
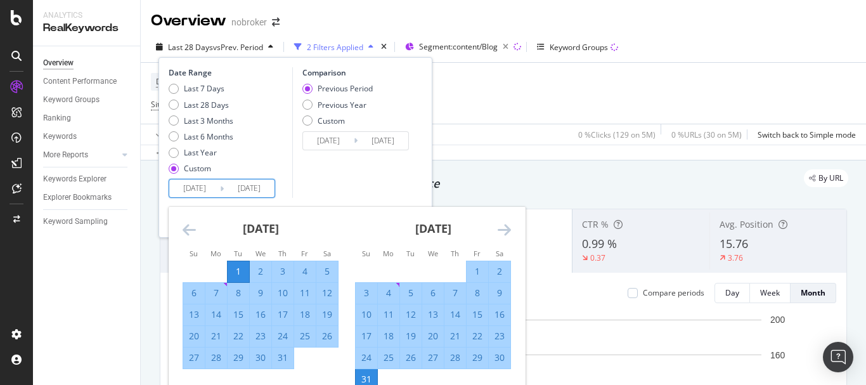
scroll to position [63, 0]
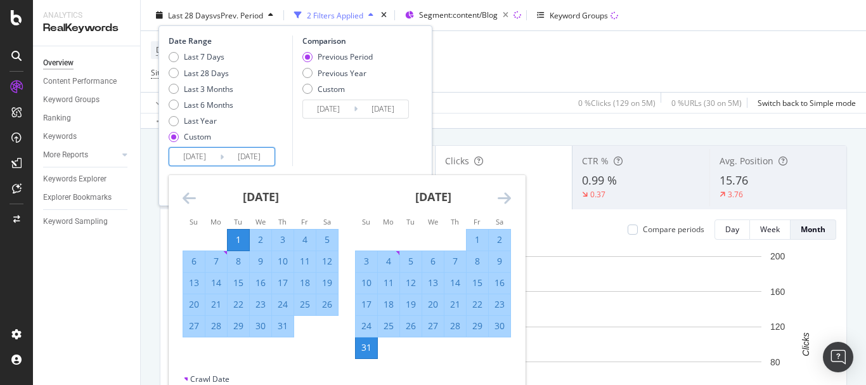
click at [377, 344] on div "31" at bounding box center [367, 347] width 22 height 13
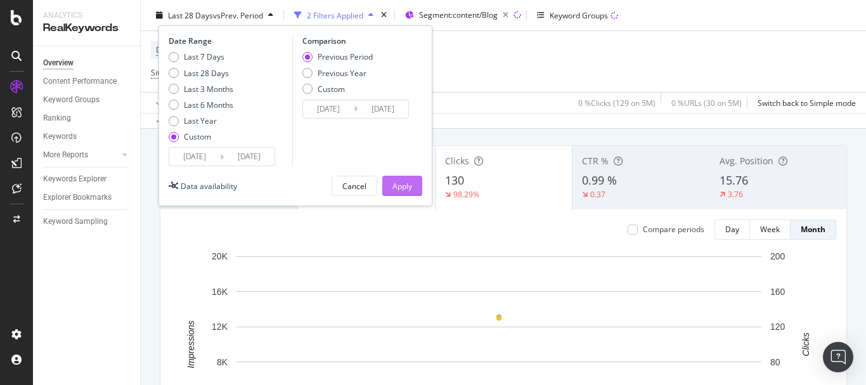
click at [398, 191] on div "Apply" at bounding box center [402, 185] width 20 height 11
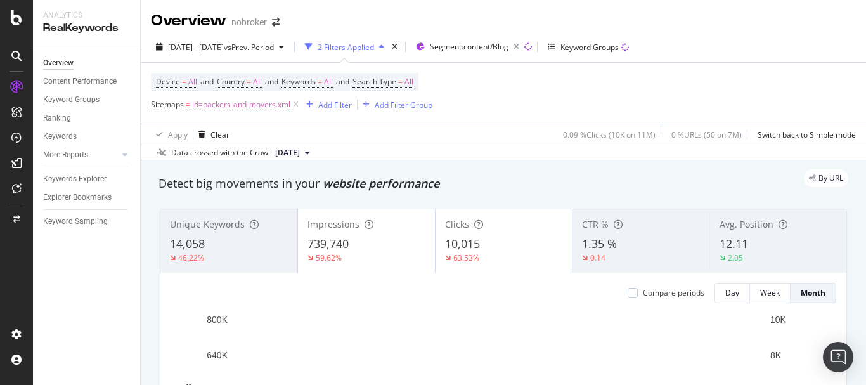
scroll to position [254, 0]
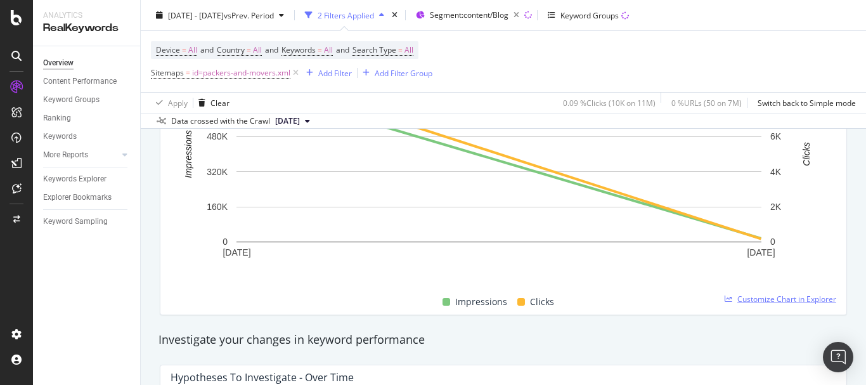
click at [742, 295] on span "Customize Chart in Explorer" at bounding box center [786, 298] width 99 height 11
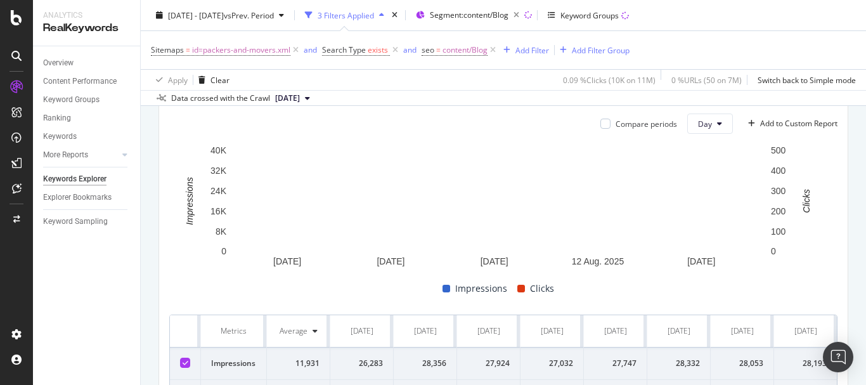
scroll to position [344, 0]
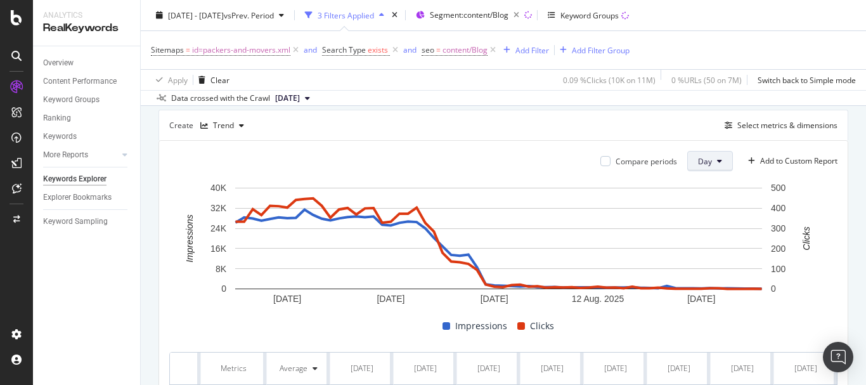
click at [717, 159] on icon at bounding box center [719, 161] width 5 height 8
click at [700, 228] on span "Month" at bounding box center [699, 233] width 23 height 11
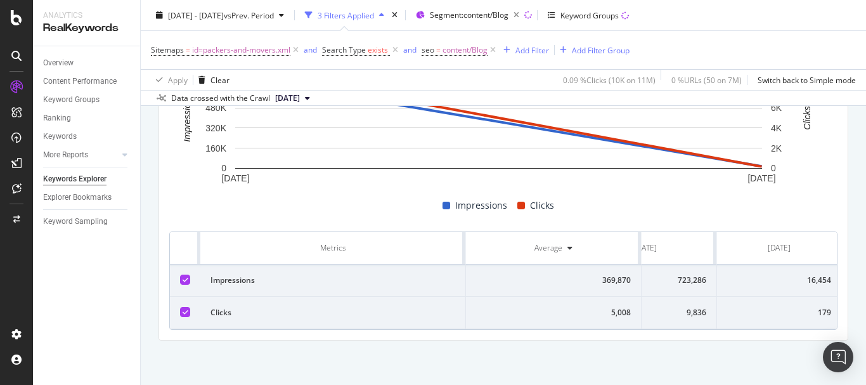
scroll to position [0, 82]
click at [641, 242] on div "[DATE]" at bounding box center [640, 247] width 23 height 11
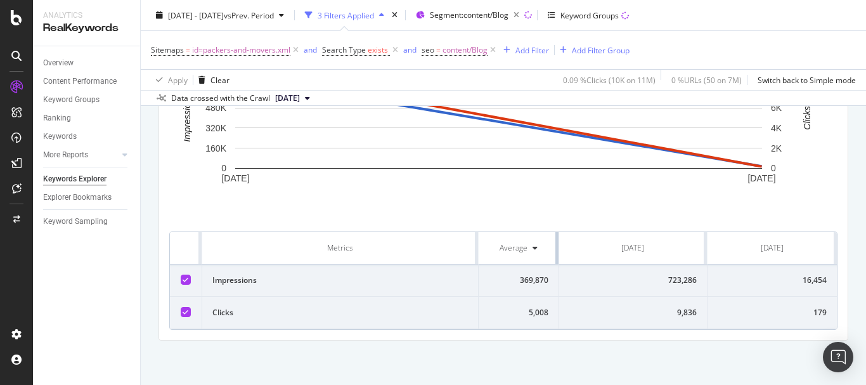
scroll to position [465, 0]
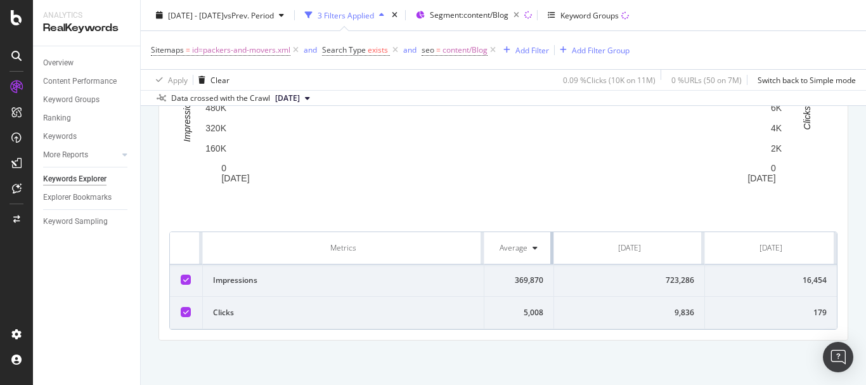
drag, startPoint x: 640, startPoint y: 241, endPoint x: 531, endPoint y: 239, distance: 109.7
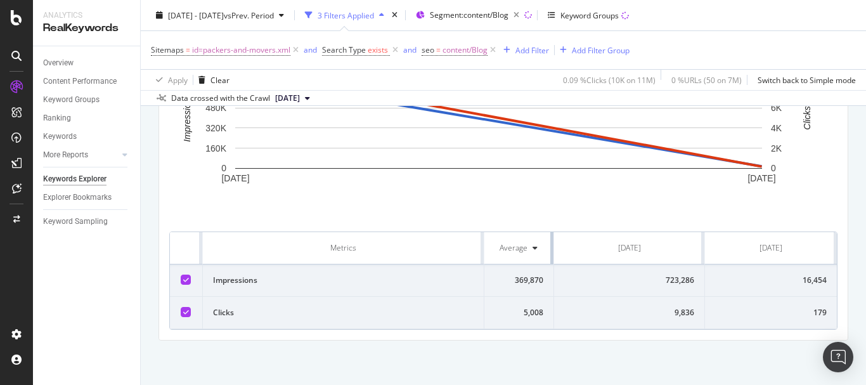
click at [531, 239] on th "Average" at bounding box center [519, 248] width 70 height 32
click at [668, 315] on div "9,836" at bounding box center [629, 312] width 130 height 11
copy div "9,836"
click at [667, 281] on div "723,286" at bounding box center [629, 279] width 130 height 11
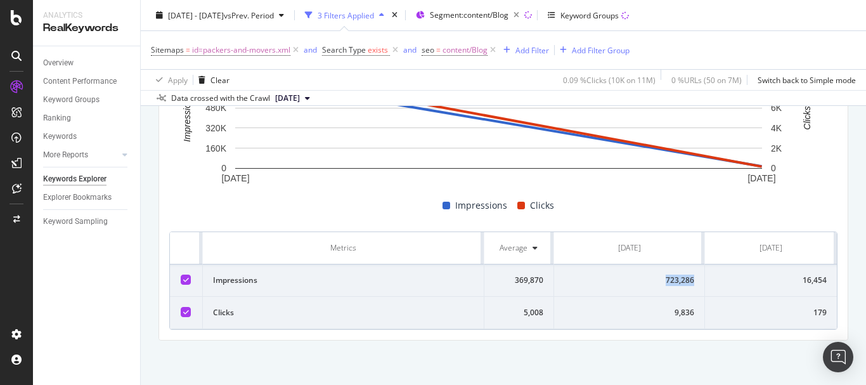
click at [667, 281] on div "723,286" at bounding box center [629, 279] width 130 height 11
copy div "723,286"
click at [676, 308] on div "9,836" at bounding box center [629, 312] width 130 height 11
copy div "9,836"
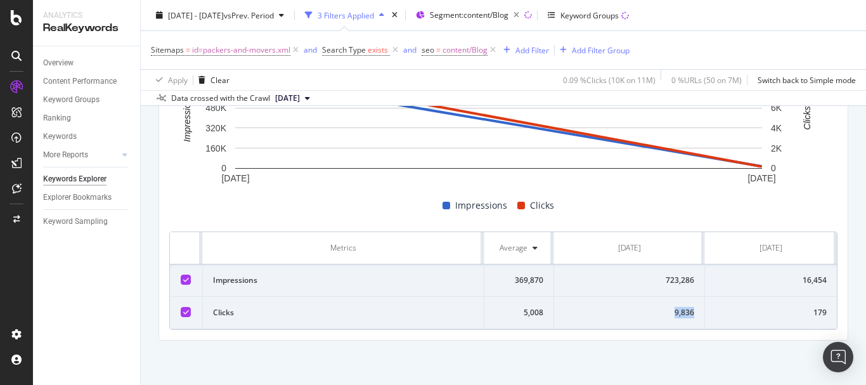
copy div "9,836"
click at [806, 311] on div "179" at bounding box center [771, 312] width 112 height 11
copy div "179"
click at [809, 285] on div "16,454" at bounding box center [771, 279] width 112 height 11
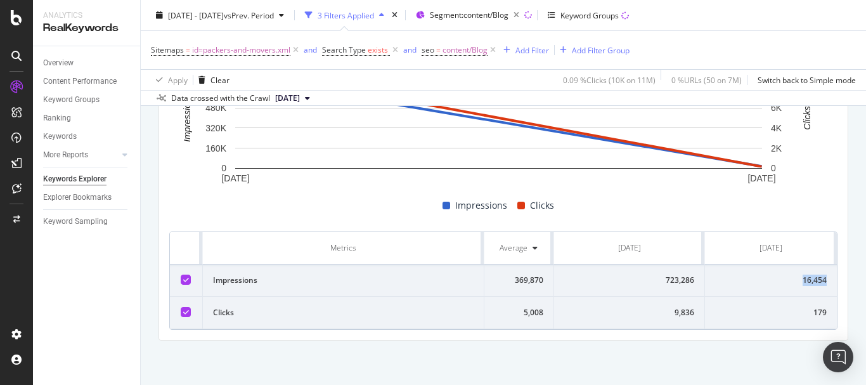
click at [809, 285] on div "16,454" at bounding box center [771, 279] width 112 height 11
copy div "16,454"
click at [813, 310] on div "179" at bounding box center [771, 312] width 112 height 11
copy div "179"
